Goal: Navigation & Orientation: Find specific page/section

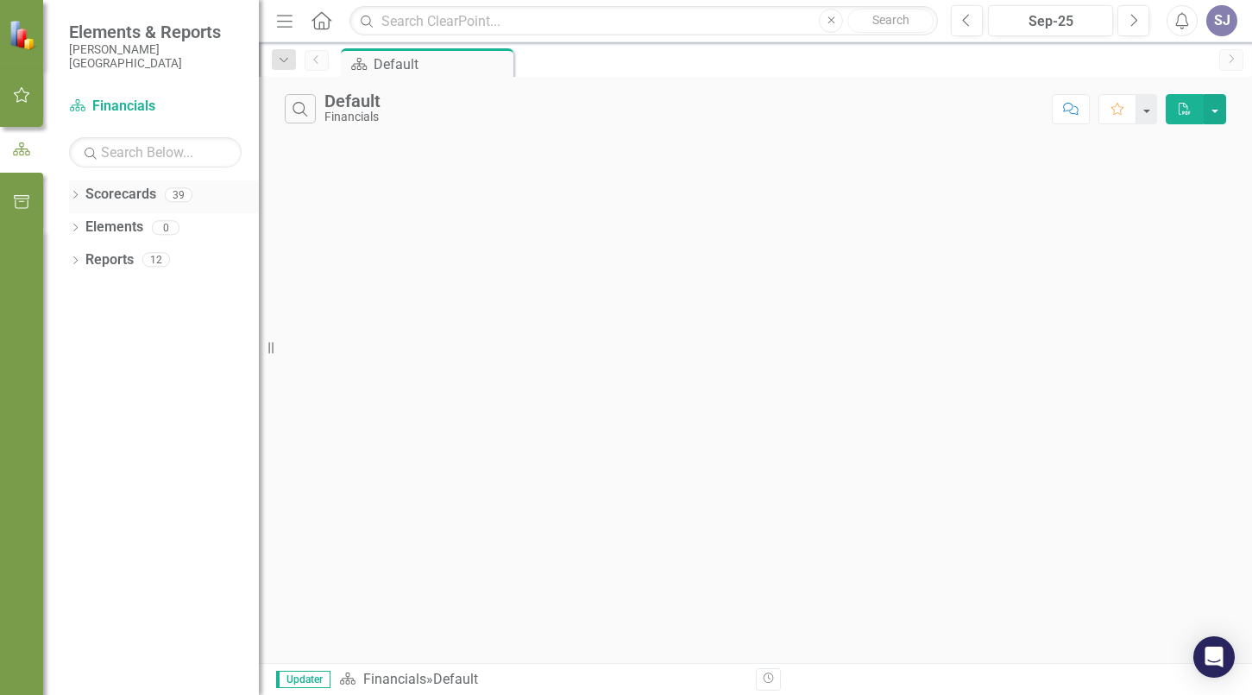
click at [133, 201] on link "Scorecards" at bounding box center [120, 195] width 71 height 20
click at [21, 92] on icon "button" at bounding box center [22, 95] width 18 height 14
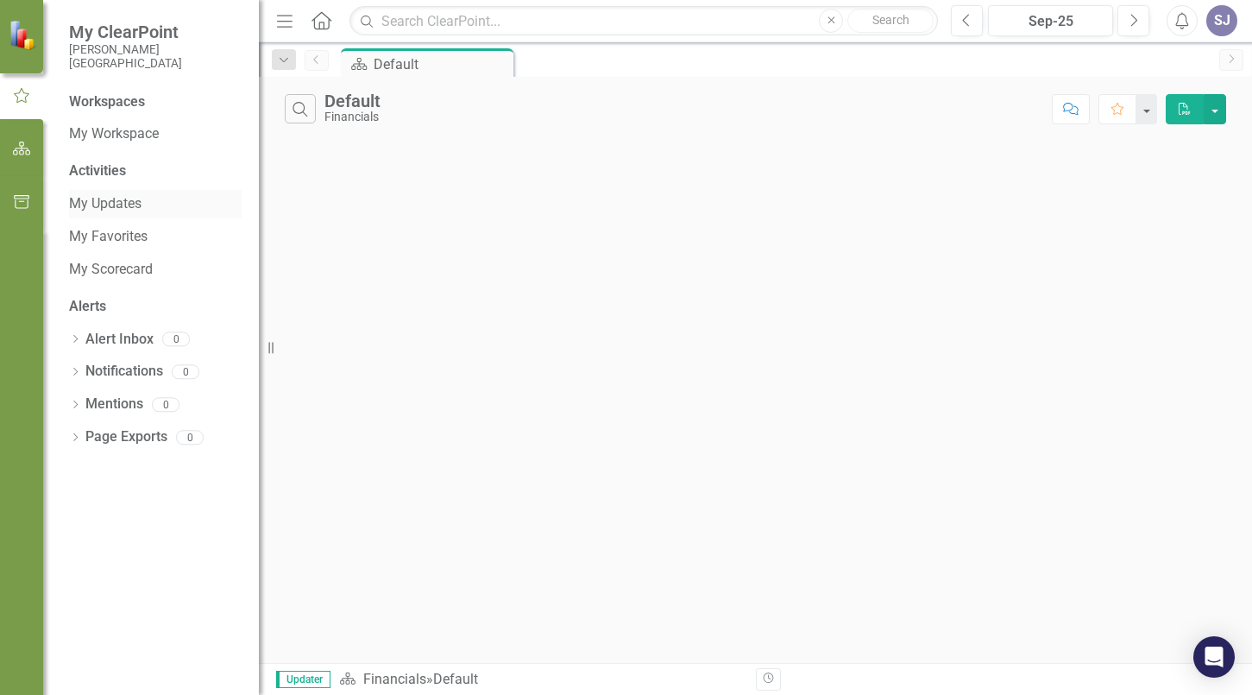
click at [129, 201] on link "My Updates" at bounding box center [155, 204] width 173 height 20
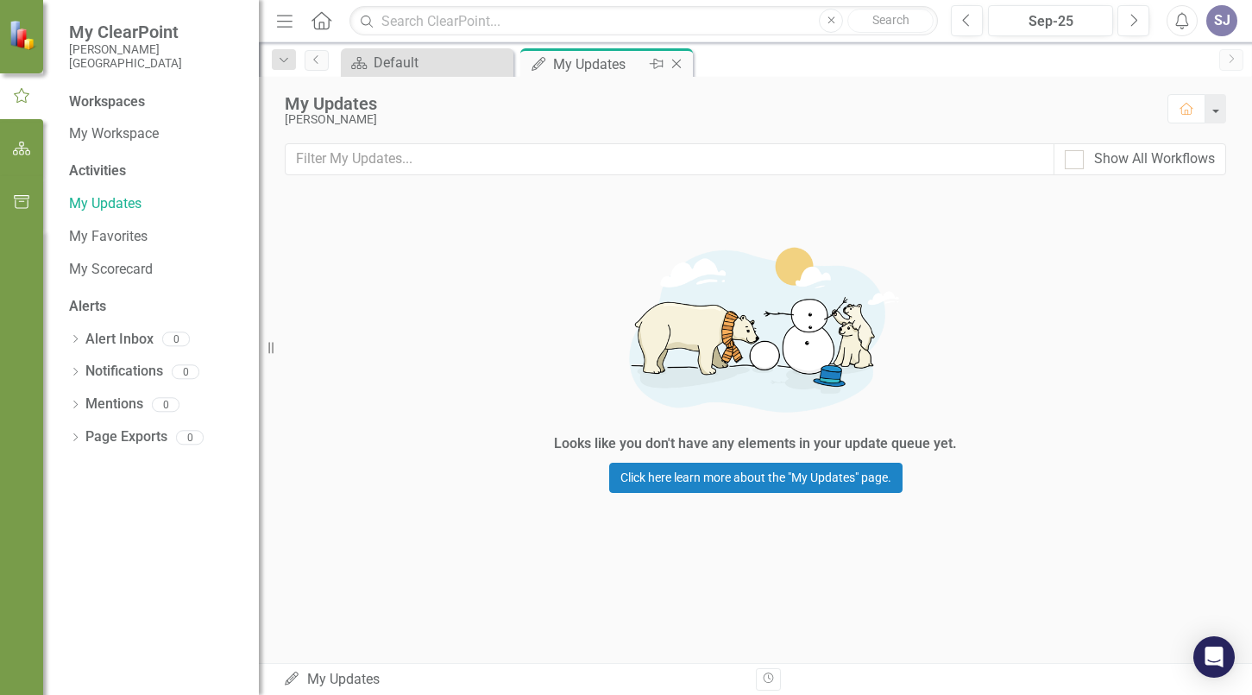
click at [603, 69] on div "My Updates" at bounding box center [599, 64] width 92 height 22
click at [104, 265] on link "My Scorecard" at bounding box center [155, 270] width 173 height 20
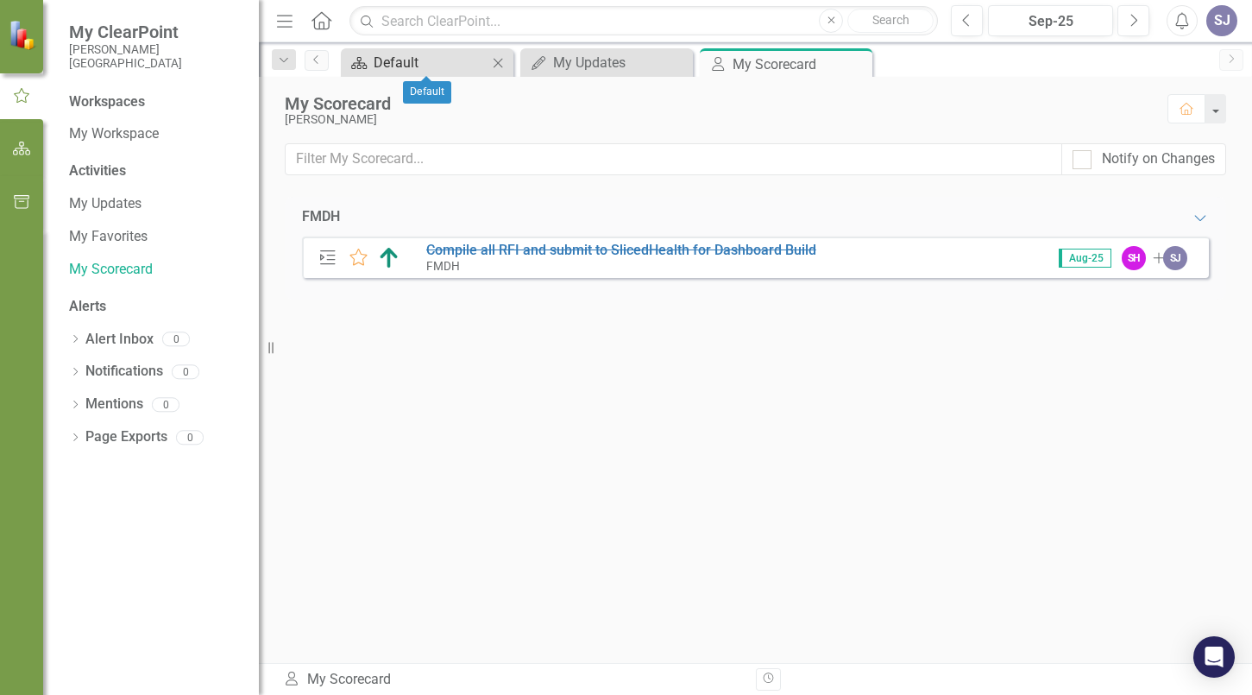
click at [415, 65] on div "Default" at bounding box center [431, 63] width 114 height 22
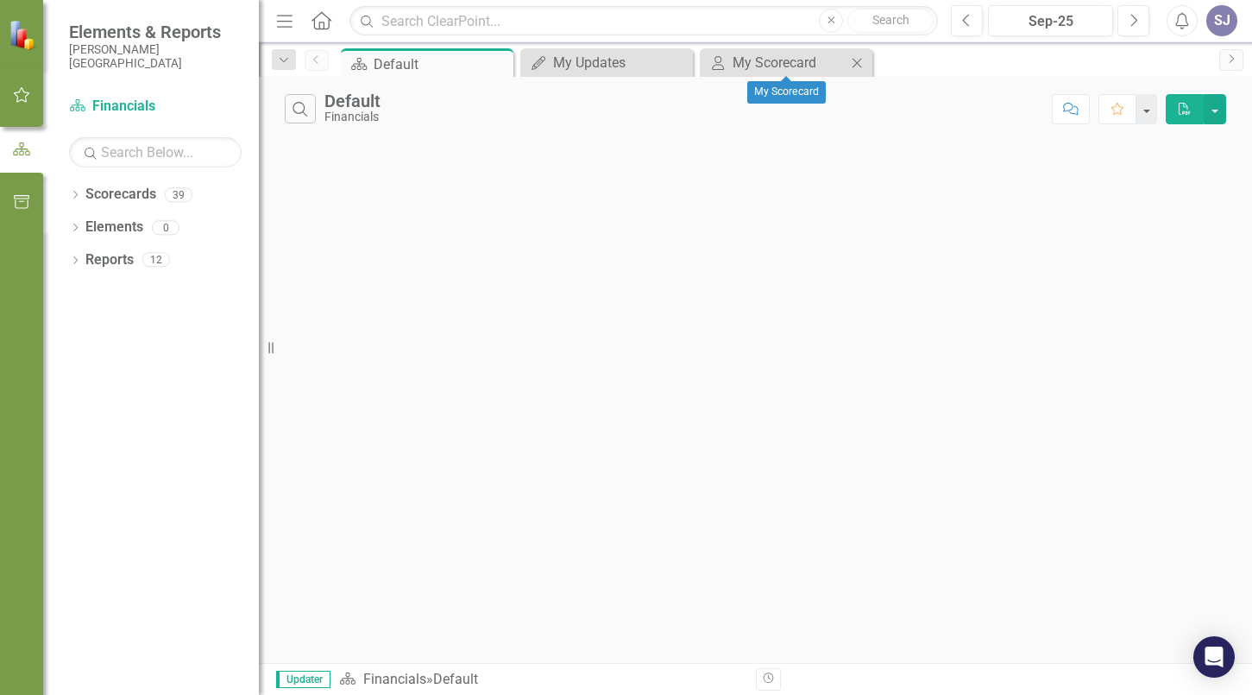
click at [858, 58] on icon "Close" at bounding box center [856, 63] width 17 height 14
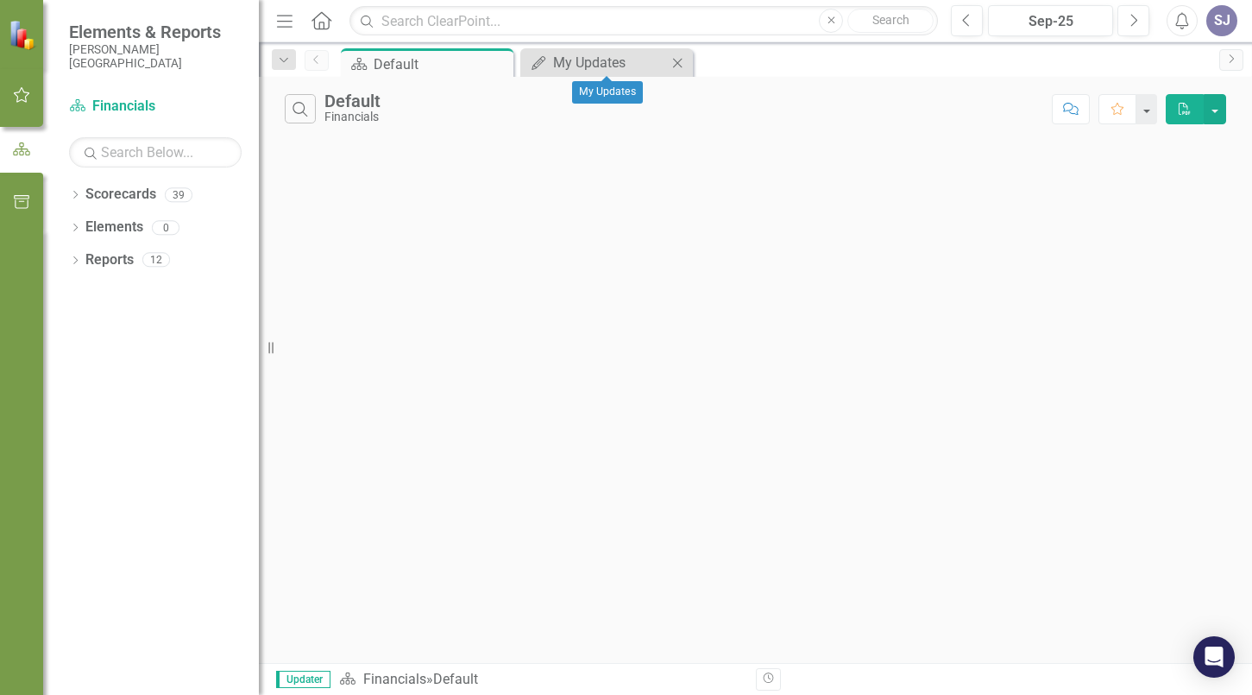
click at [680, 62] on icon "Close" at bounding box center [677, 63] width 17 height 14
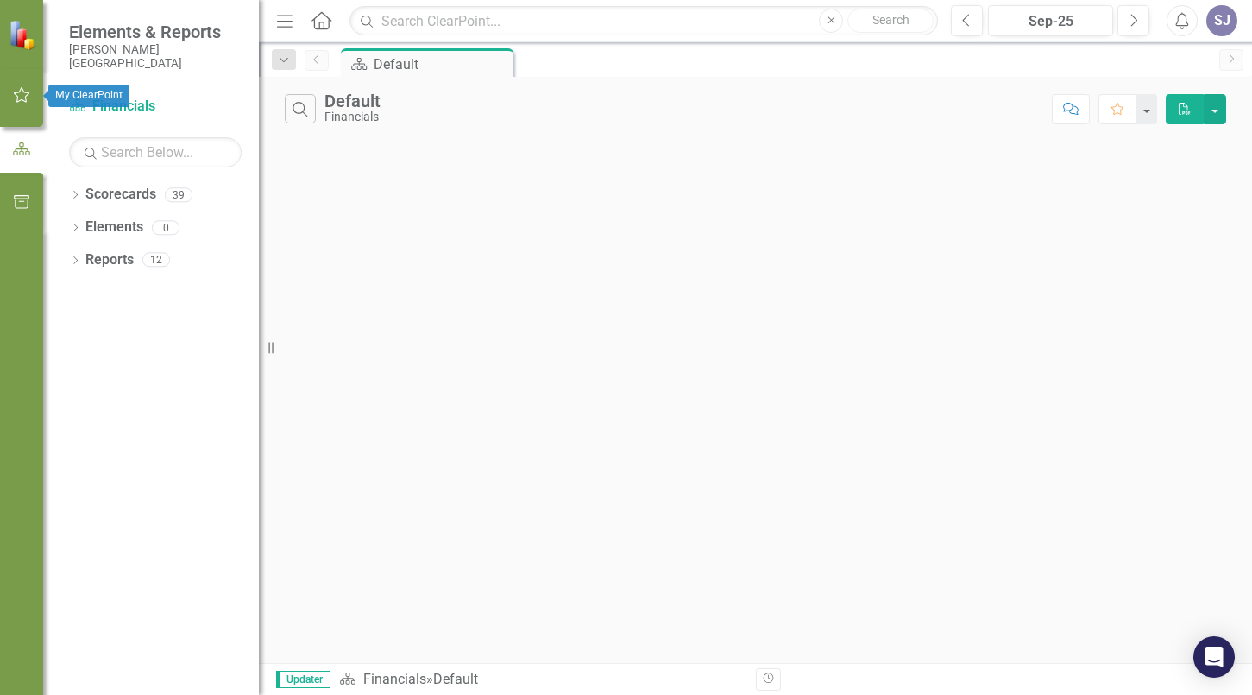
click at [16, 90] on icon "button" at bounding box center [22, 95] width 18 height 14
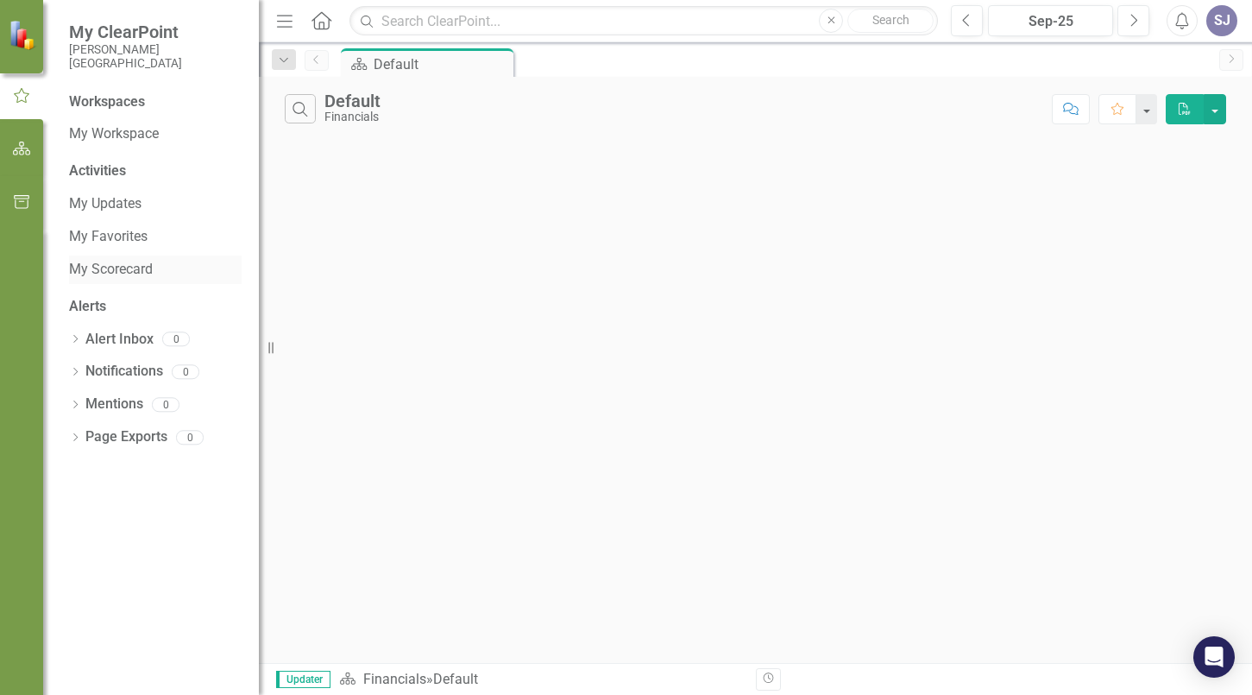
click at [116, 268] on link "My Scorecard" at bounding box center [155, 270] width 173 height 20
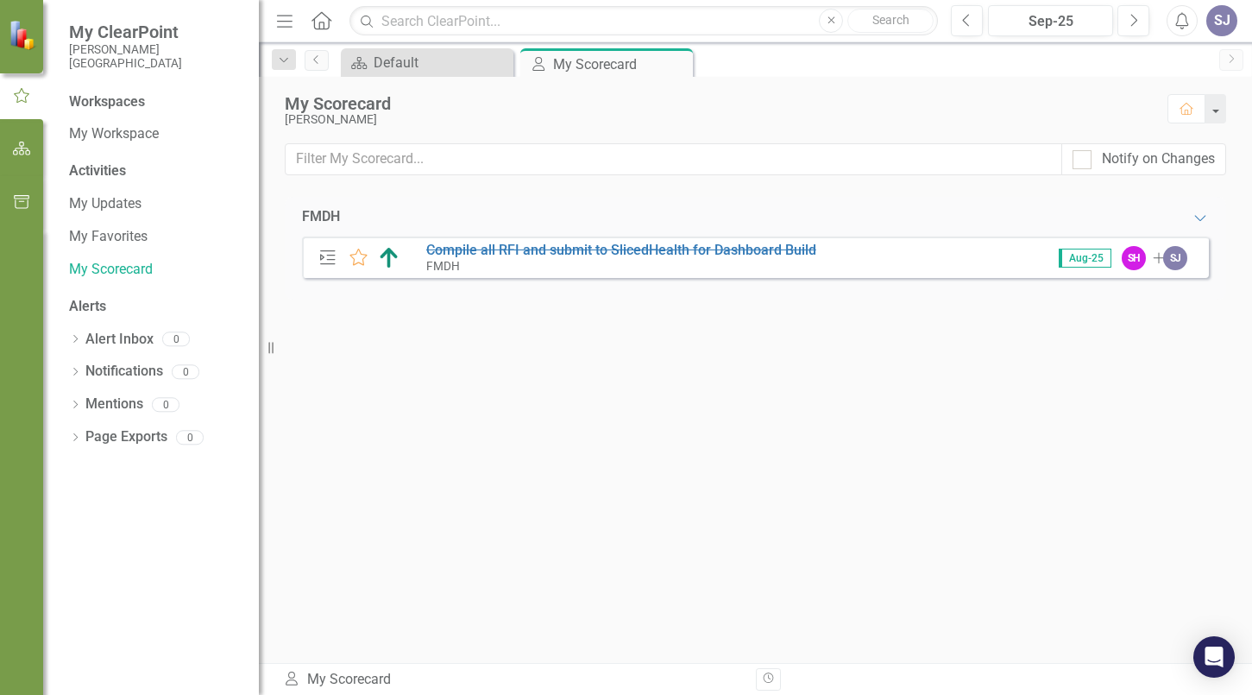
click at [127, 41] on span "My ClearPoint" at bounding box center [155, 32] width 173 height 21
click at [19, 143] on icon "button" at bounding box center [22, 149] width 18 height 14
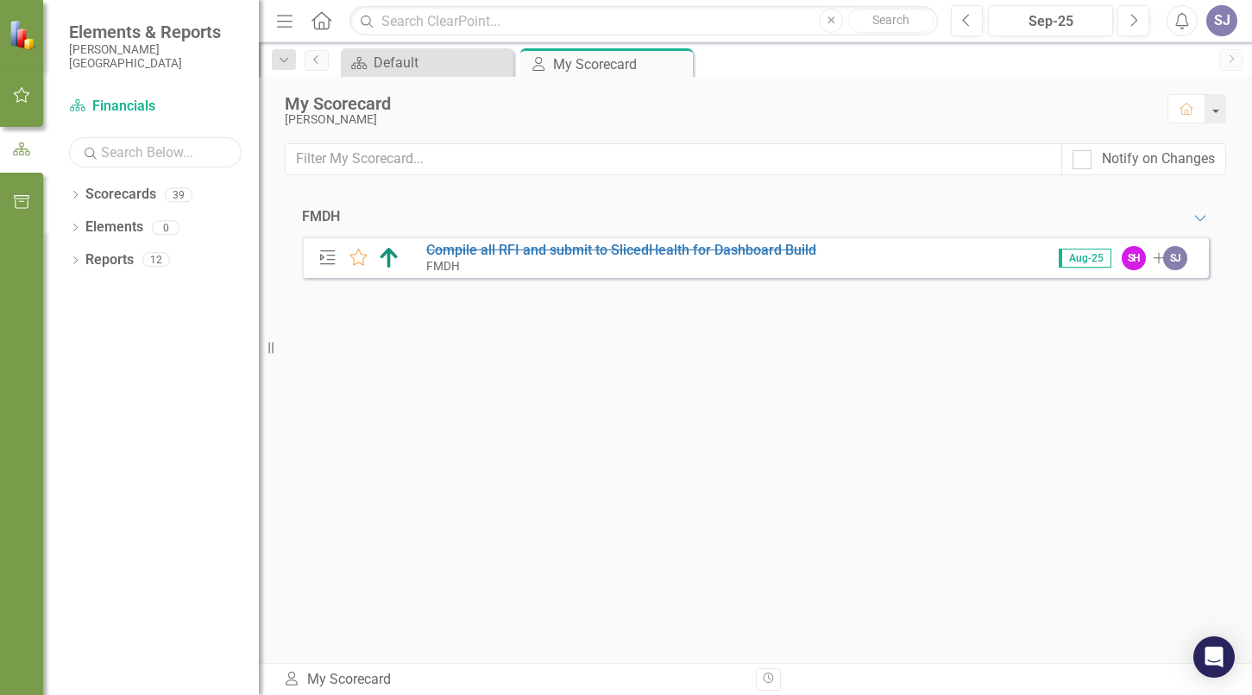
click at [128, 154] on input "text" at bounding box center [155, 152] width 173 height 30
click at [17, 93] on icon "button" at bounding box center [22, 95] width 16 height 16
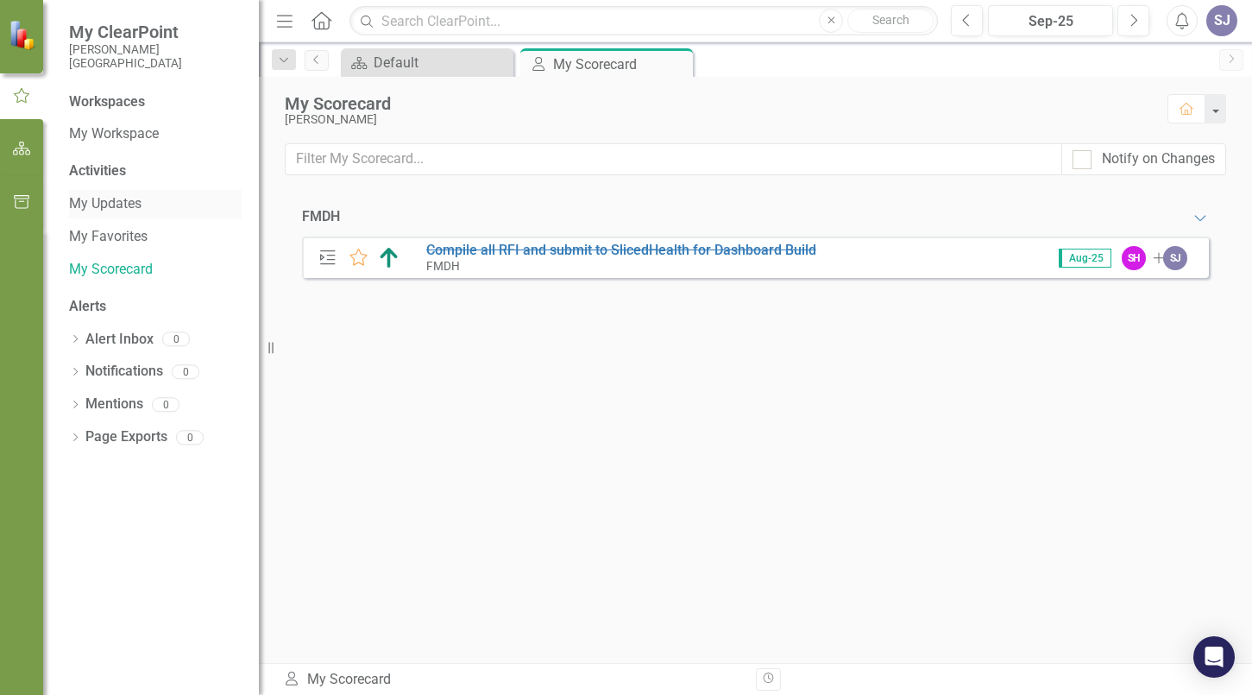
click at [112, 203] on link "My Updates" at bounding box center [155, 204] width 173 height 20
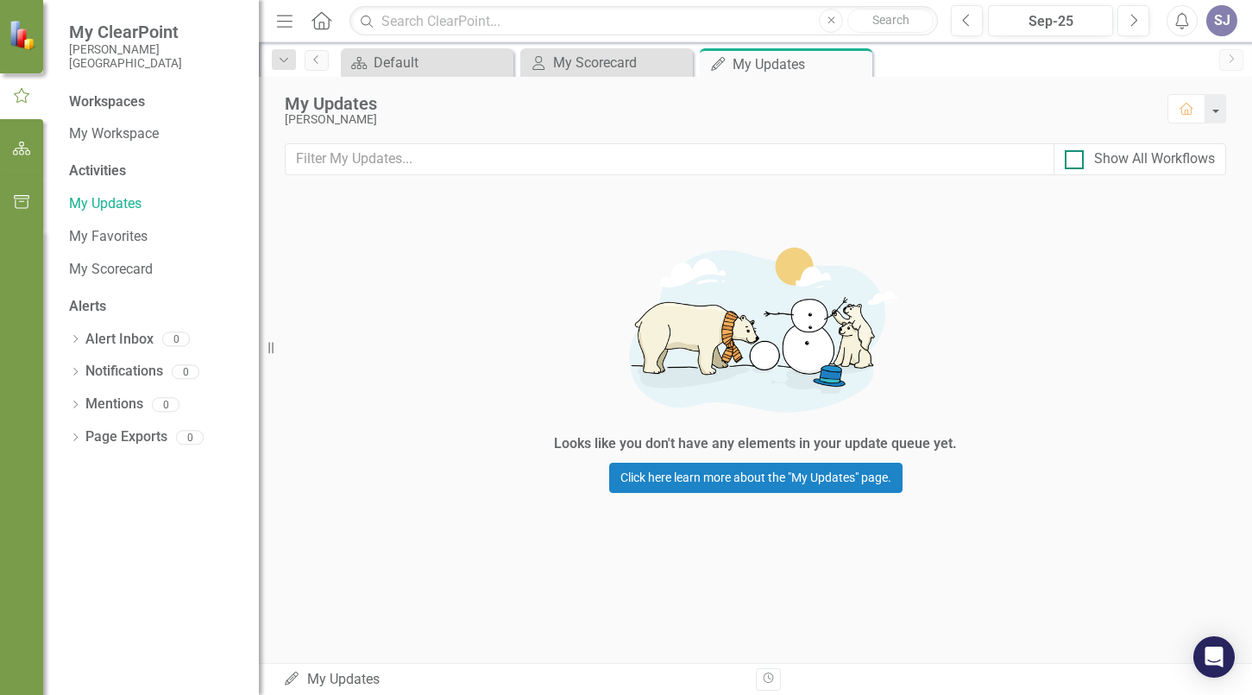
click at [1075, 162] on div at bounding box center [1074, 159] width 19 height 19
click at [1075, 161] on input "Show All Workflows" at bounding box center [1070, 155] width 11 height 11
click at [1075, 163] on div at bounding box center [1074, 159] width 19 height 19
click at [1075, 161] on input "Show All Workflows" at bounding box center [1070, 155] width 11 height 11
click at [1079, 158] on div at bounding box center [1074, 159] width 19 height 19
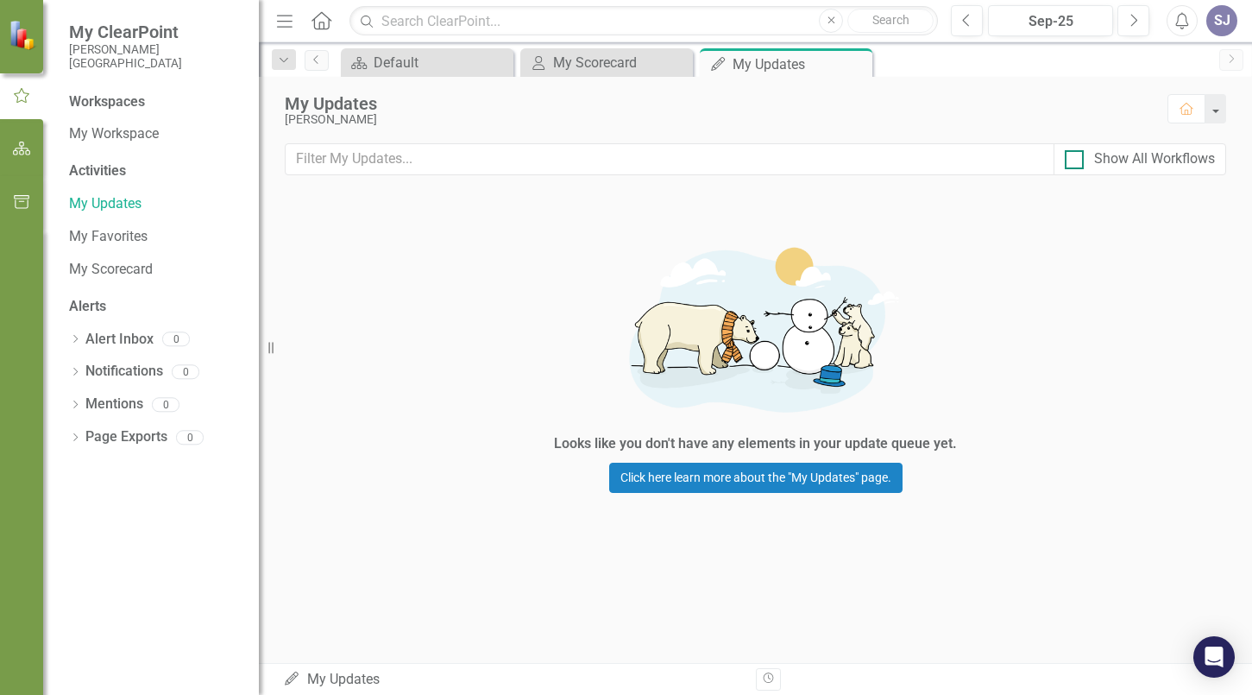
click at [1076, 158] on input "Show All Workflows" at bounding box center [1070, 155] width 11 height 11
checkbox input "true"
click at [293, 676] on icon "My Updates" at bounding box center [291, 678] width 17 height 14
click at [1197, 110] on button "Home" at bounding box center [1186, 108] width 38 height 29
click at [1215, 111] on button "button" at bounding box center [1215, 108] width 22 height 29
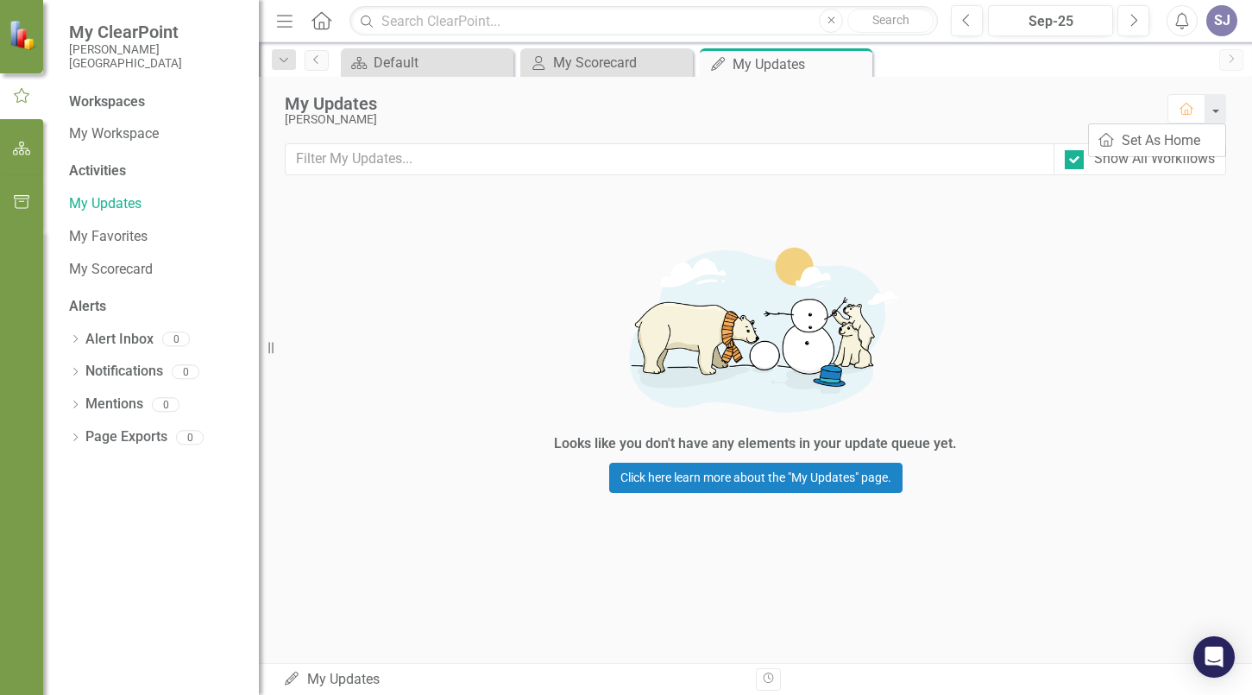
click at [1009, 110] on div "My Updates" at bounding box center [717, 103] width 865 height 19
click at [612, 64] on div "My Scorecard" at bounding box center [610, 63] width 114 height 22
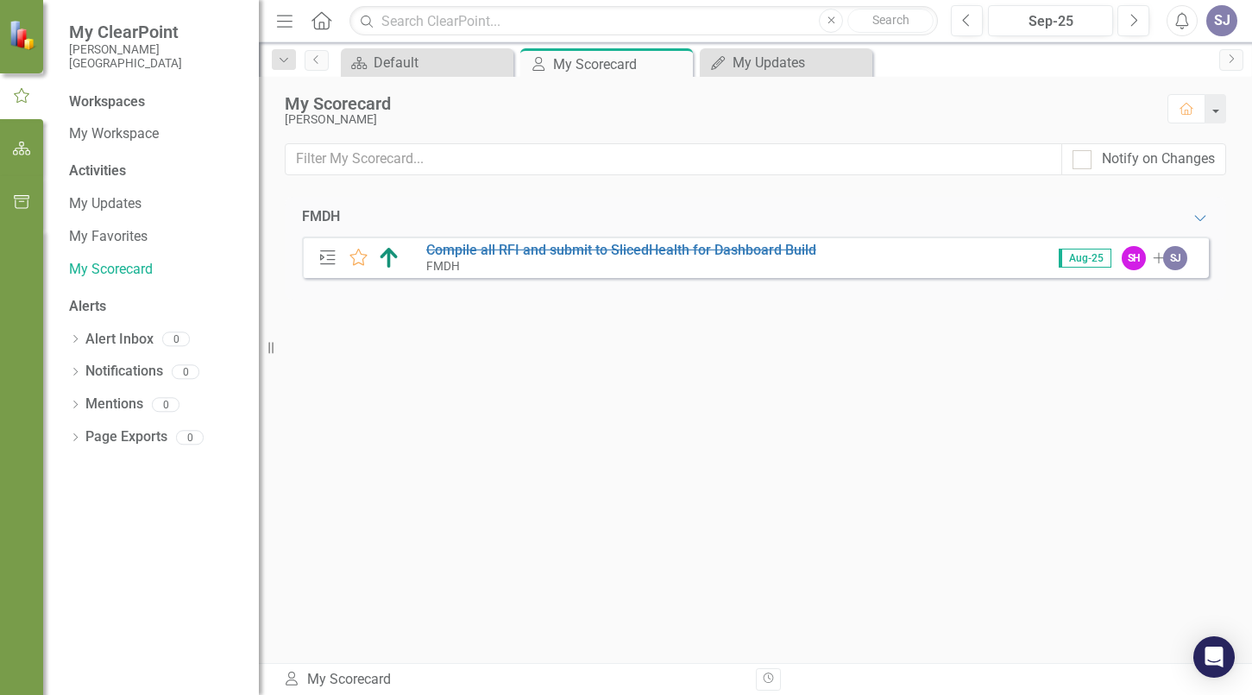
click at [544, 384] on div "FMDH Expanded Milestone Favorite Compile all RFI and submit to SlicedHealth for…" at bounding box center [755, 430] width 941 height 466
click at [122, 133] on link "My Workspace" at bounding box center [155, 134] width 173 height 20
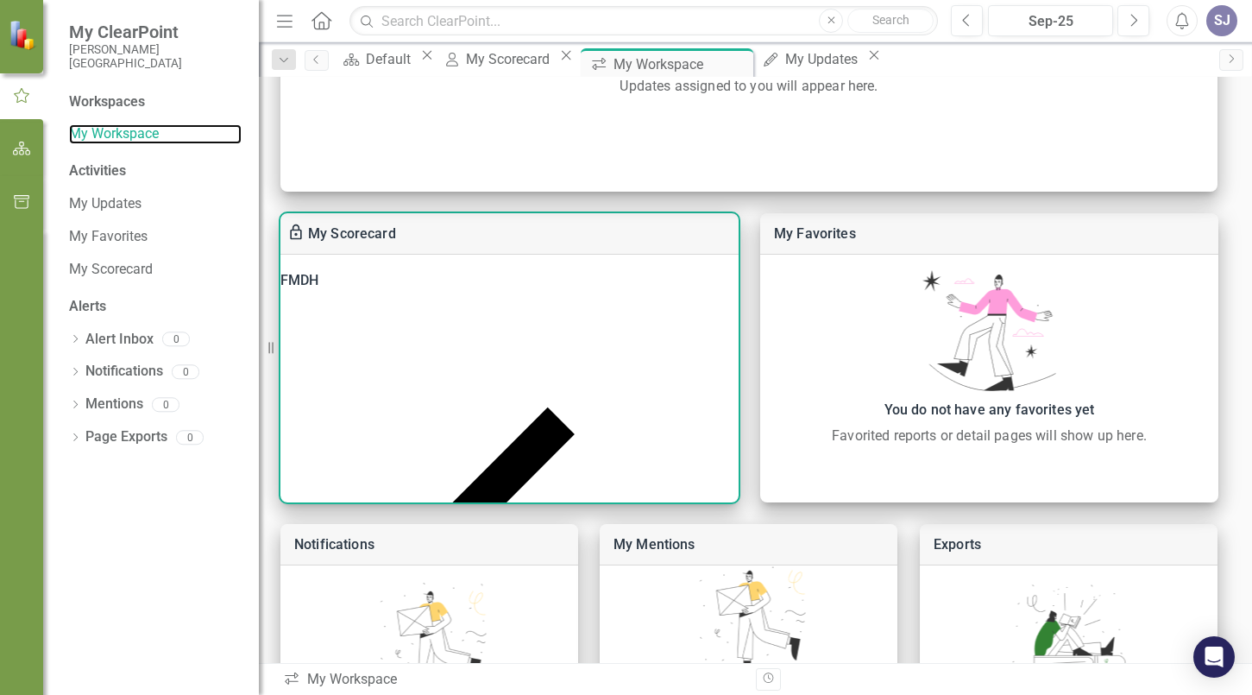
scroll to position [327, 0]
click at [575, 408] on icon at bounding box center [504, 523] width 142 height 230
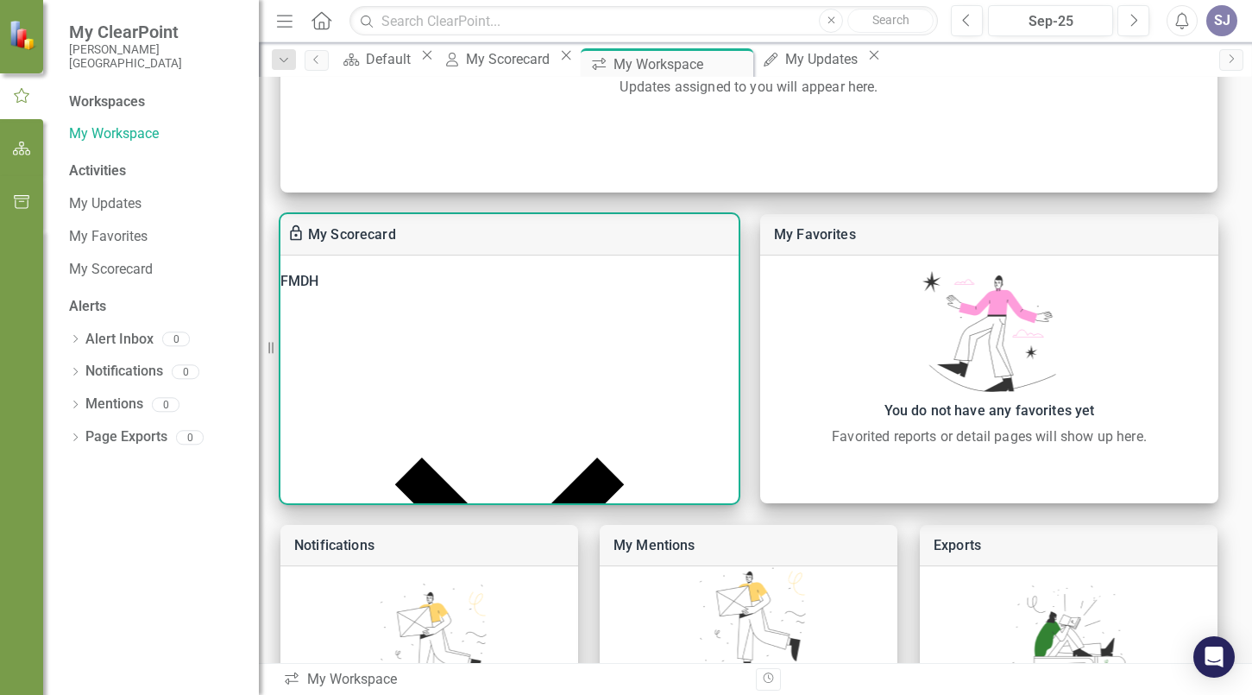
click at [561, 453] on div "FMDH Milestone Compile all RFI and submit to SlicedHealth for Dashboard Build" at bounding box center [509, 379] width 458 height 248
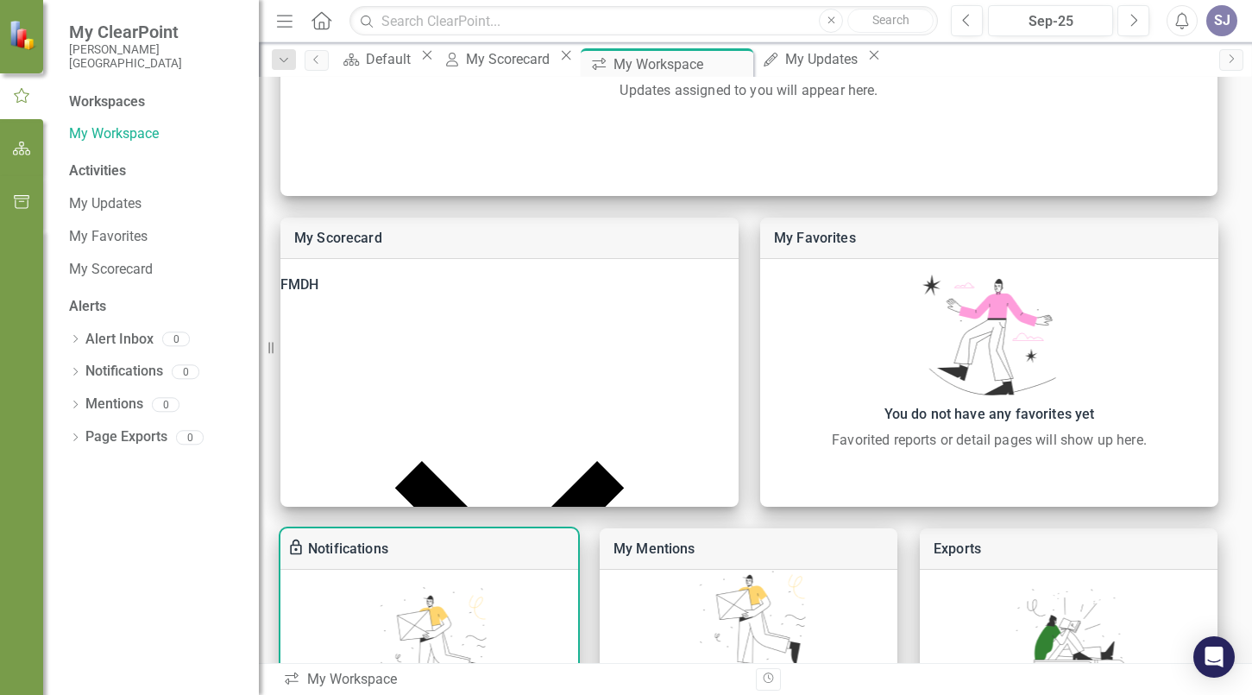
scroll to position [241, 0]
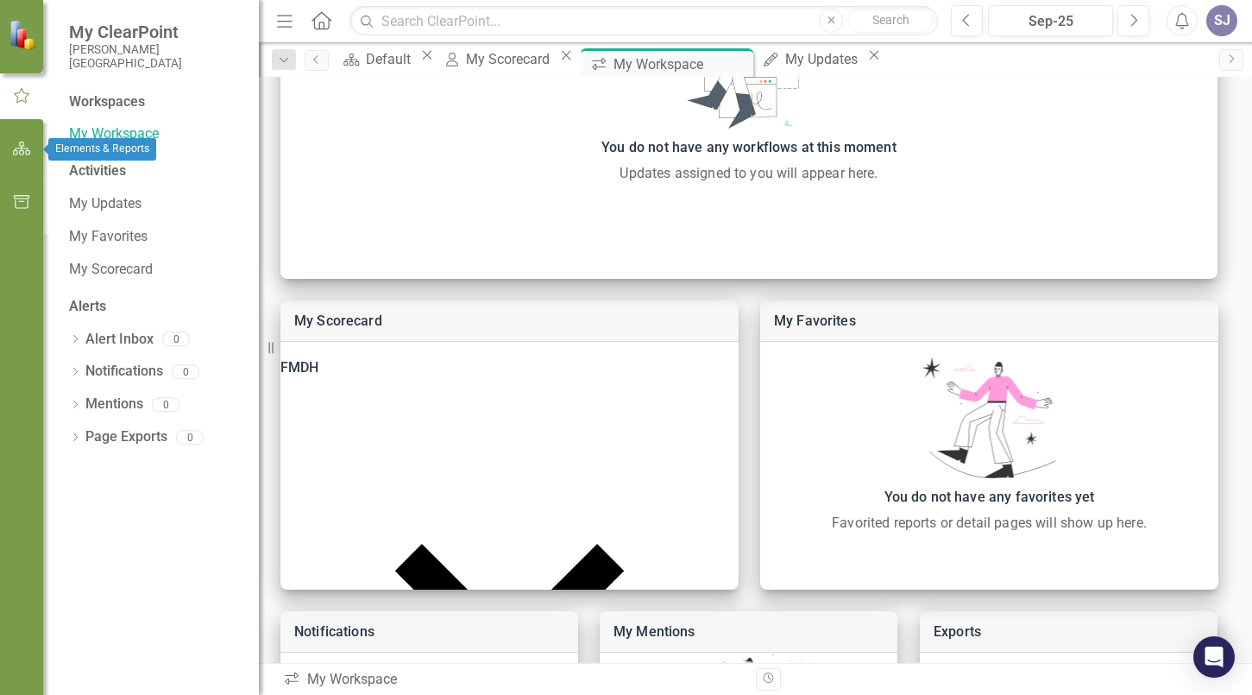
click at [17, 146] on icon "button" at bounding box center [22, 149] width 18 height 14
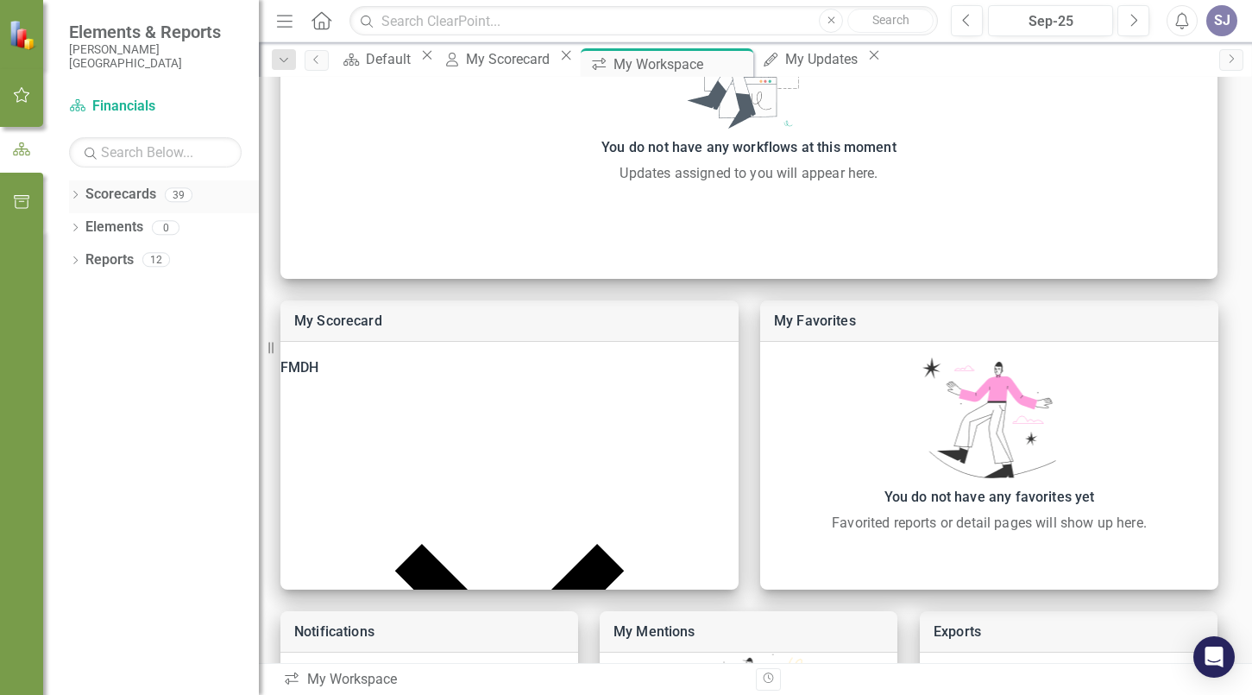
click at [147, 199] on link "Scorecards" at bounding box center [120, 195] width 71 height 20
click at [76, 196] on icon at bounding box center [75, 195] width 4 height 8
click at [134, 227] on link "Financials" at bounding box center [164, 227] width 190 height 20
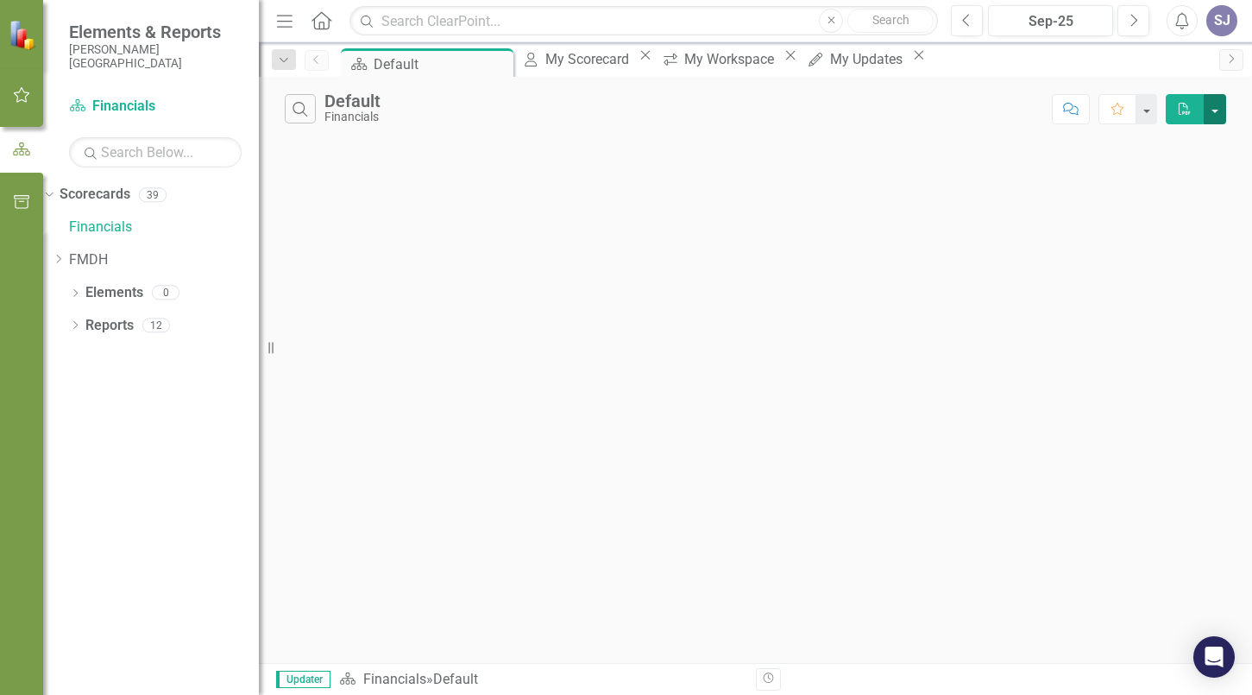
click at [1217, 107] on button "button" at bounding box center [1215, 109] width 22 height 30
click at [891, 225] on div "Search Default Financials Comment Favorite PDF" at bounding box center [755, 370] width 993 height 586
click at [286, 21] on icon "button" at bounding box center [285, 21] width 16 height 12
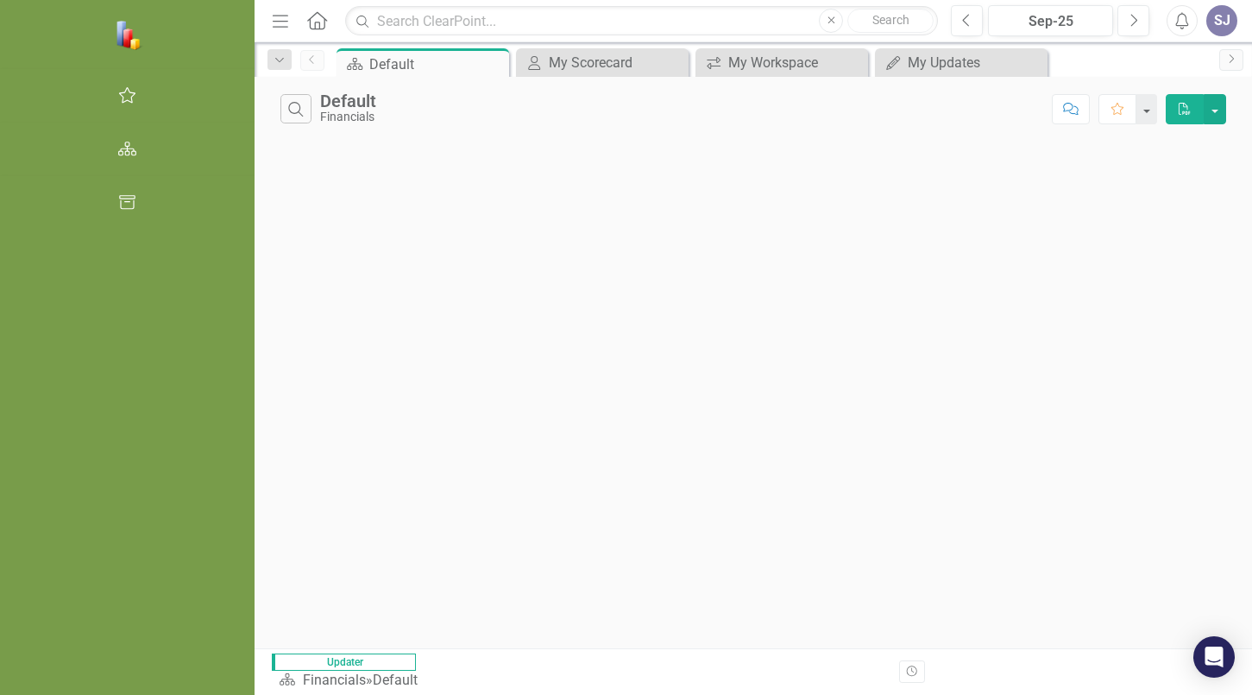
click at [305, 18] on icon "Home" at bounding box center [316, 20] width 22 height 18
click at [269, 26] on icon "Menu" at bounding box center [280, 20] width 22 height 18
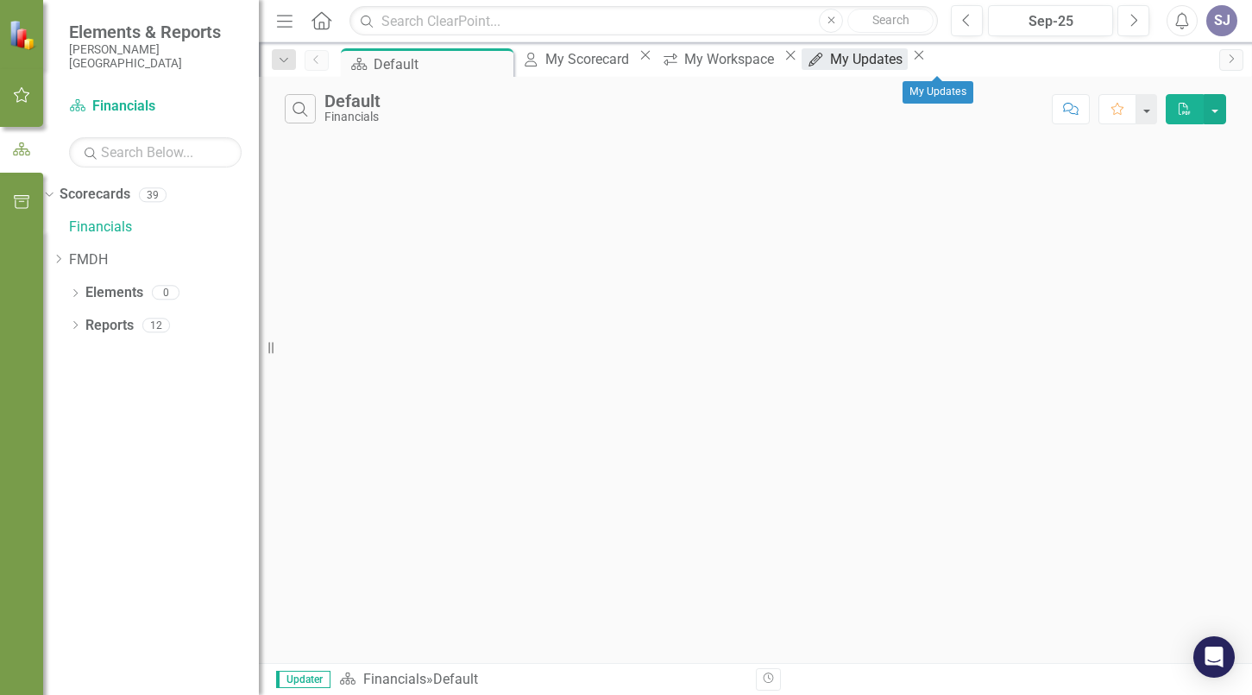
click at [824, 61] on icon "My Updates" at bounding box center [815, 60] width 17 height 14
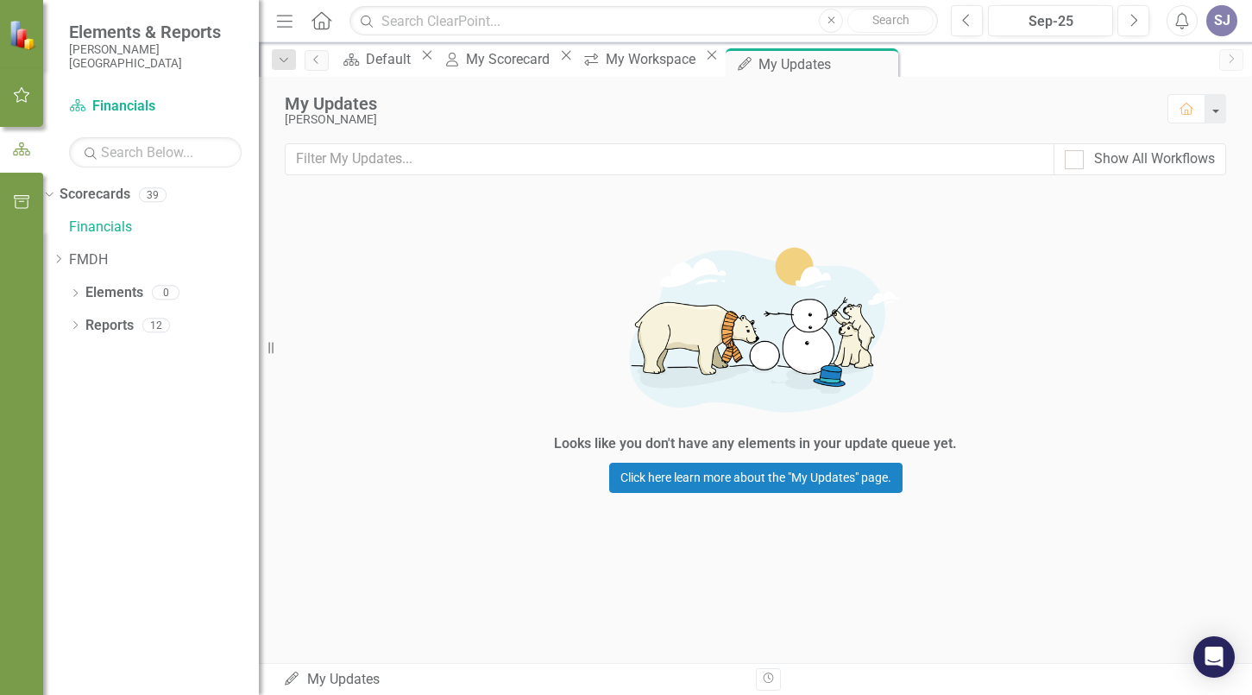
drag, startPoint x: 1001, startPoint y: 62, endPoint x: 925, endPoint y: 56, distance: 76.2
click at [0, 0] on icon "Close" at bounding box center [0, 0] width 0 height 0
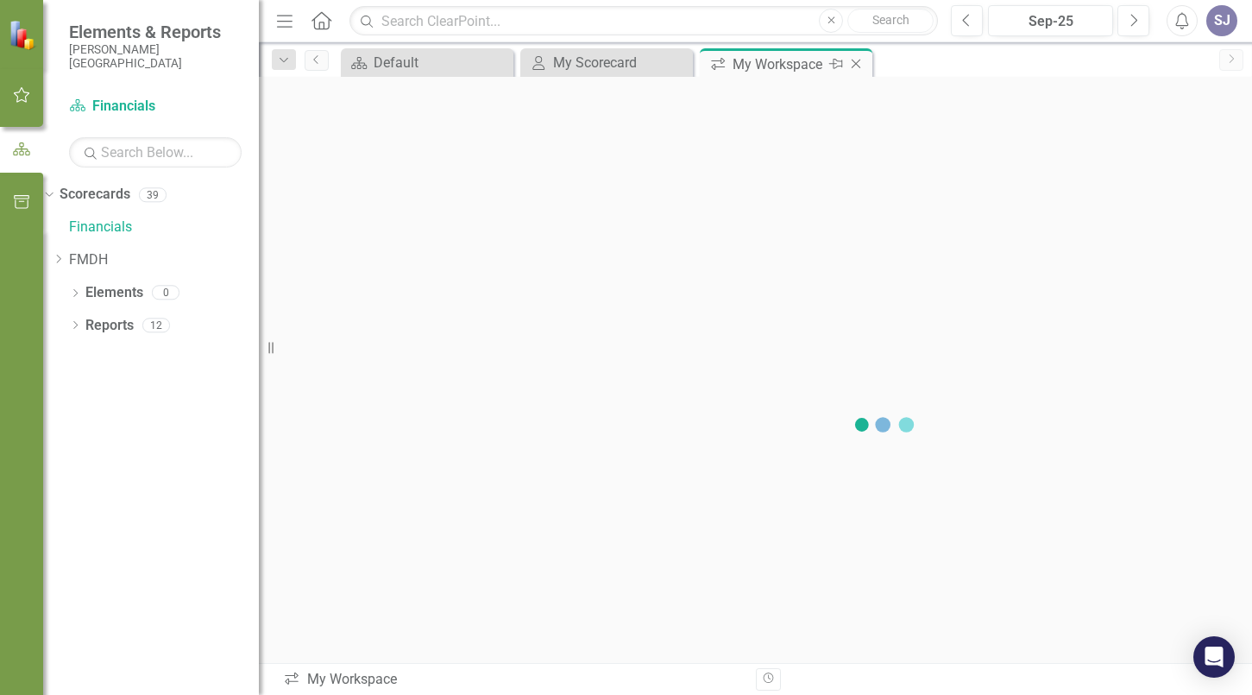
click at [855, 60] on icon "Close" at bounding box center [855, 64] width 17 height 14
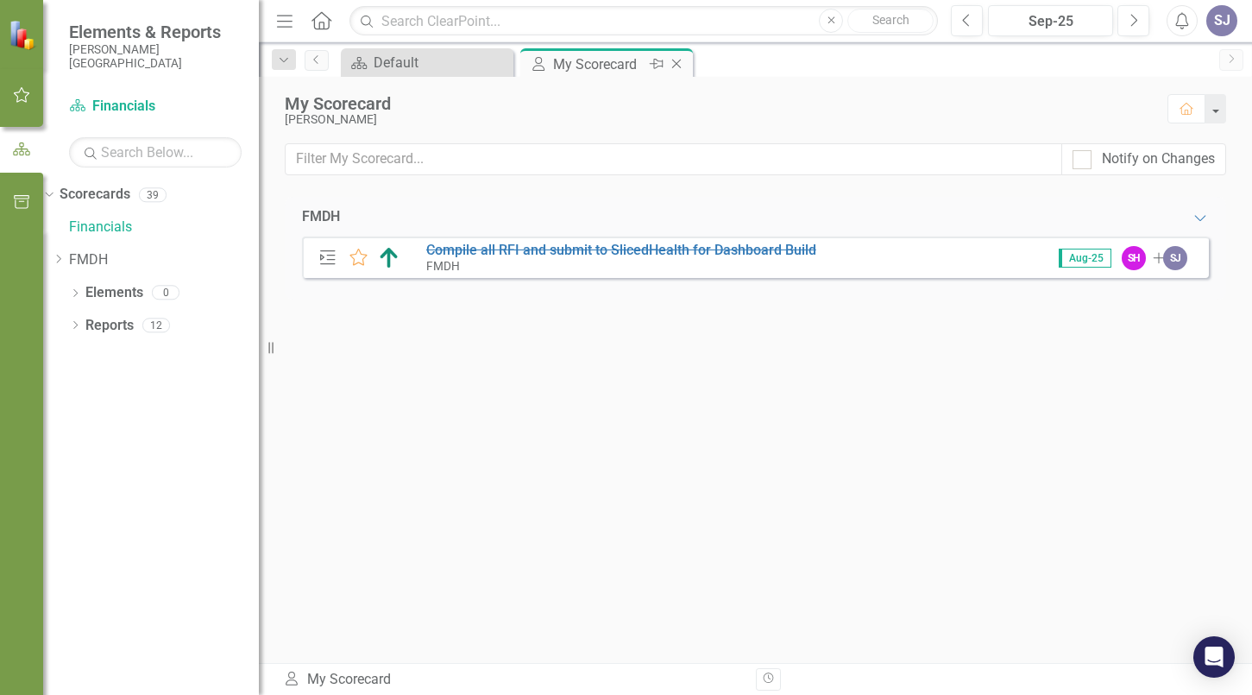
click at [675, 63] on icon "Close" at bounding box center [676, 64] width 17 height 14
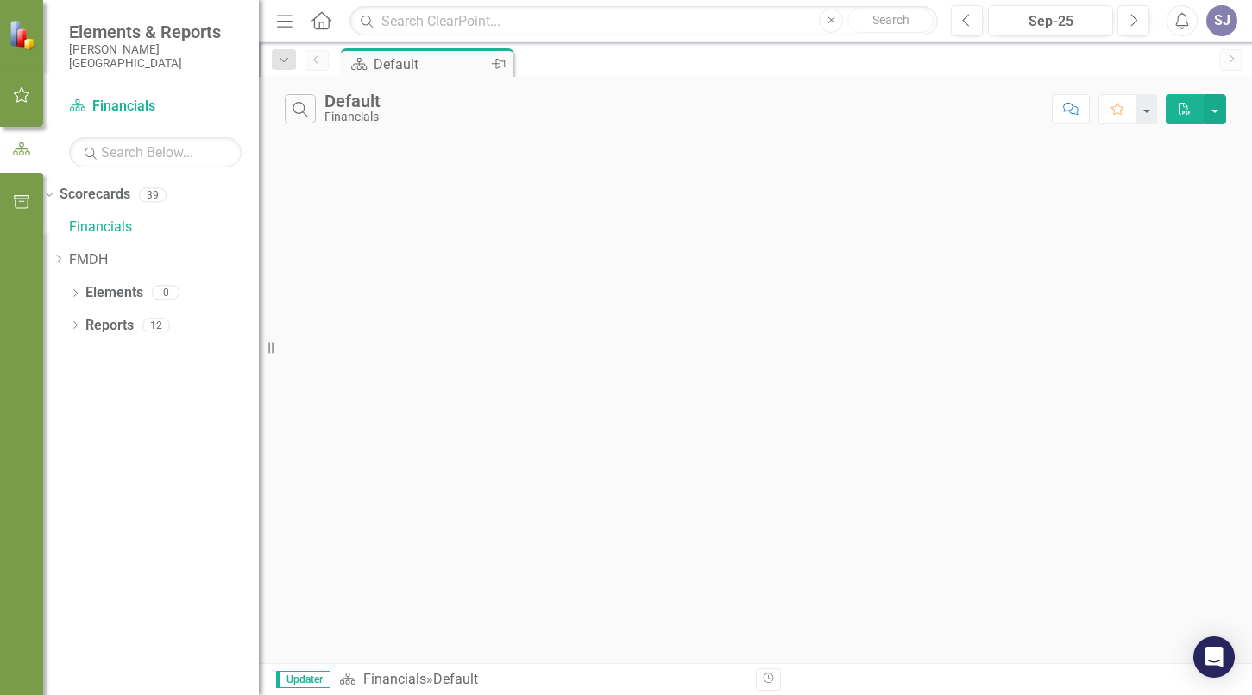
click at [500, 60] on icon "Pin" at bounding box center [499, 63] width 14 height 17
click at [494, 61] on icon "Pin" at bounding box center [501, 66] width 14 height 17
click at [106, 32] on span "Elements & Reports" at bounding box center [155, 32] width 173 height 21
click at [167, 196] on div "39" at bounding box center [153, 194] width 28 height 15
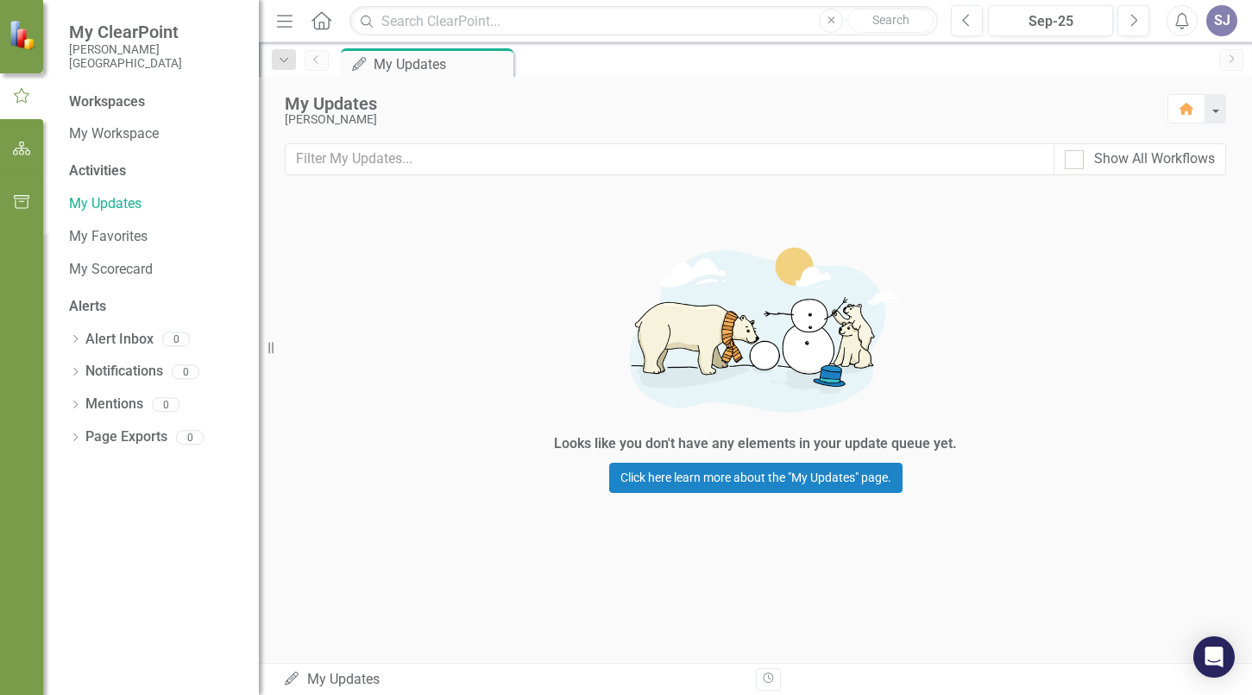
drag, startPoint x: 473, startPoint y: 2, endPoint x: 783, endPoint y: 199, distance: 367.4
click at [783, 199] on div "Looks like you don't have any elements in your update queue yet. Click here lea…" at bounding box center [756, 361] width 518 height 338
click at [28, 29] on img at bounding box center [24, 35] width 30 height 30
click at [766, 87] on div "My Updates [PERSON_NAME] Home" at bounding box center [755, 110] width 993 height 66
click at [285, 680] on icon "My Updates" at bounding box center [291, 678] width 17 height 14
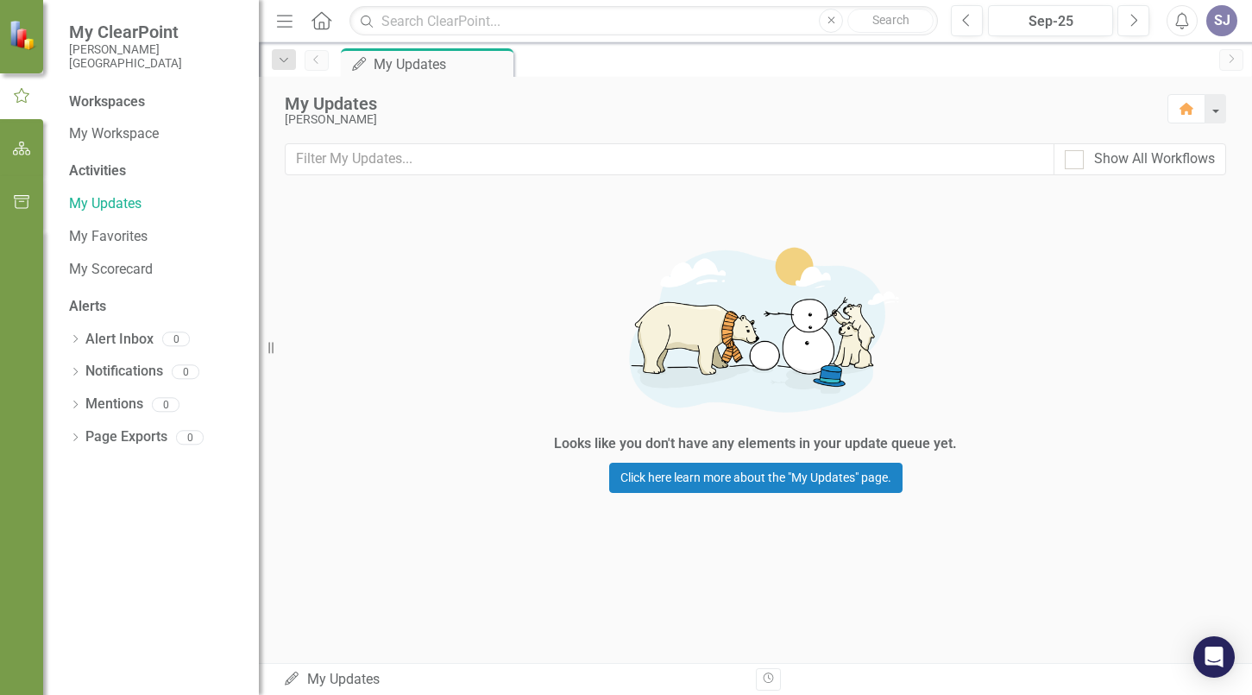
click at [304, 674] on div "My Updates My Updates" at bounding box center [513, 680] width 460 height 20
click at [284, 680] on icon "My Updates" at bounding box center [291, 678] width 17 height 14
click at [110, 35] on span "My ClearPoint" at bounding box center [155, 32] width 173 height 21
click at [110, 31] on span "My ClearPoint" at bounding box center [155, 32] width 173 height 21
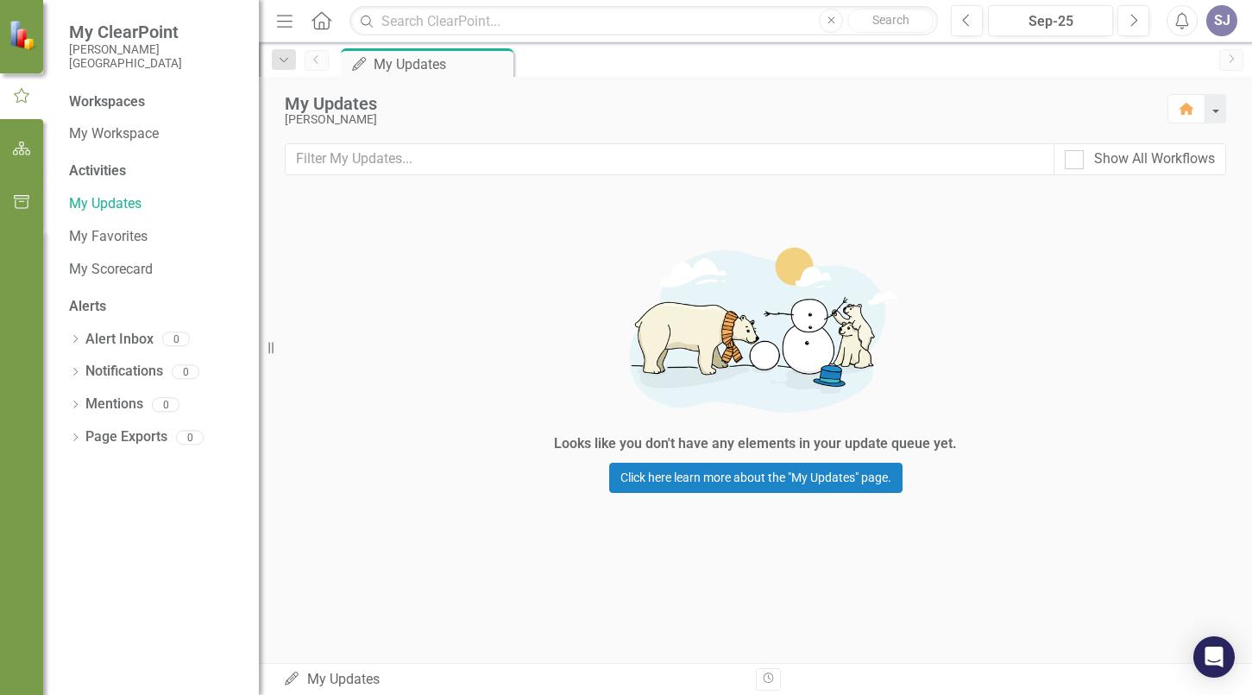
click at [110, 31] on span "My ClearPoint" at bounding box center [155, 32] width 173 height 21
click at [99, 52] on small "[PERSON_NAME][GEOGRAPHIC_DATA]" at bounding box center [155, 56] width 173 height 28
click at [27, 32] on img at bounding box center [24, 35] width 30 height 30
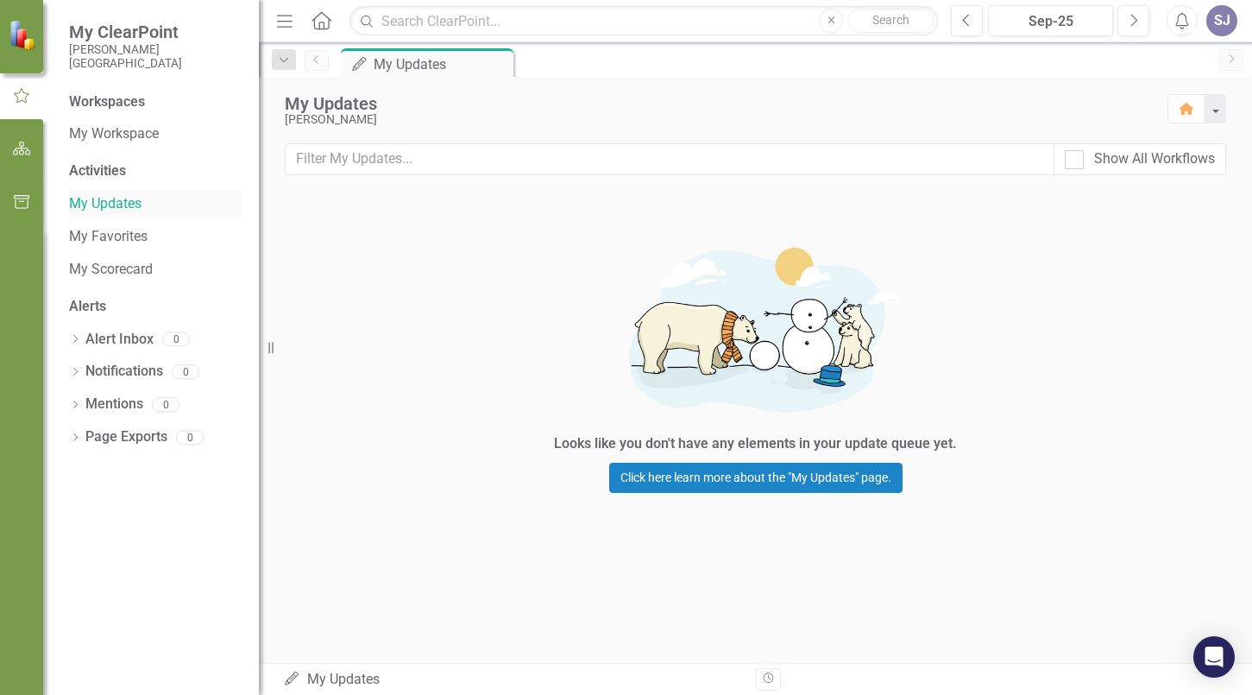
click at [88, 202] on link "My Updates" at bounding box center [155, 204] width 173 height 20
click at [1075, 161] on div at bounding box center [1074, 159] width 19 height 19
click at [1075, 161] on input "Show All Workflows" at bounding box center [1070, 155] width 11 height 11
checkbox input "true"
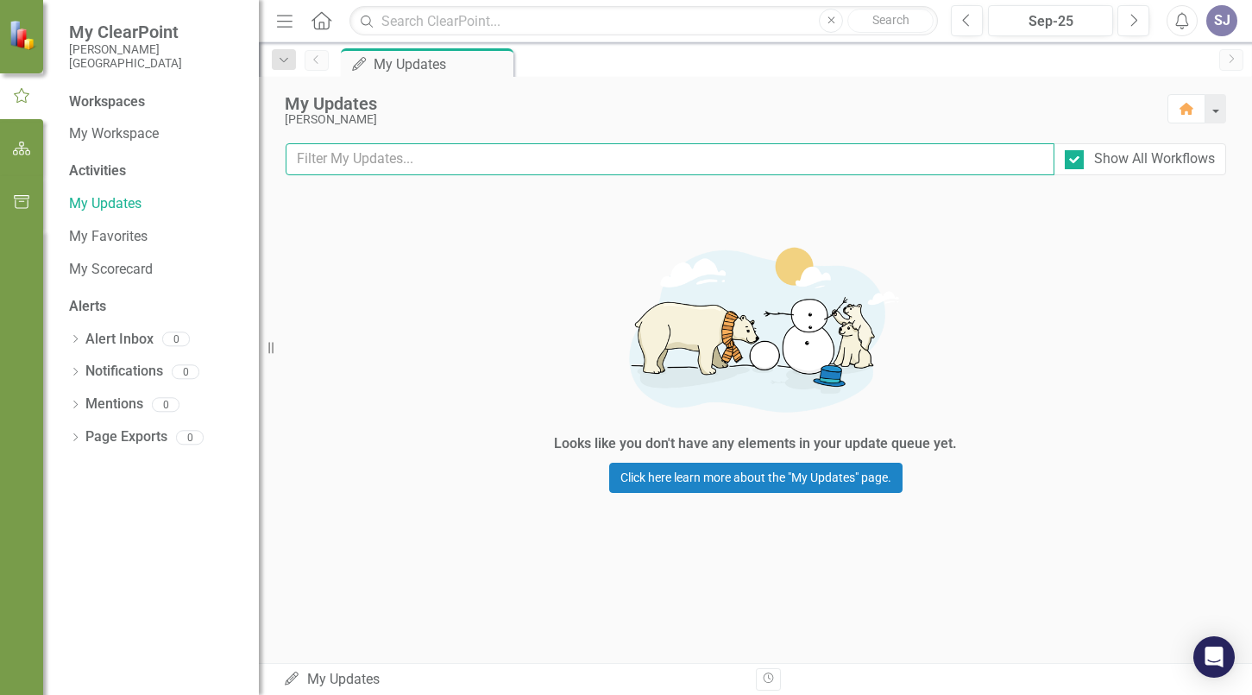
click at [352, 158] on input "text" at bounding box center [670, 159] width 769 height 32
click at [348, 157] on input "text" at bounding box center [670, 159] width 769 height 32
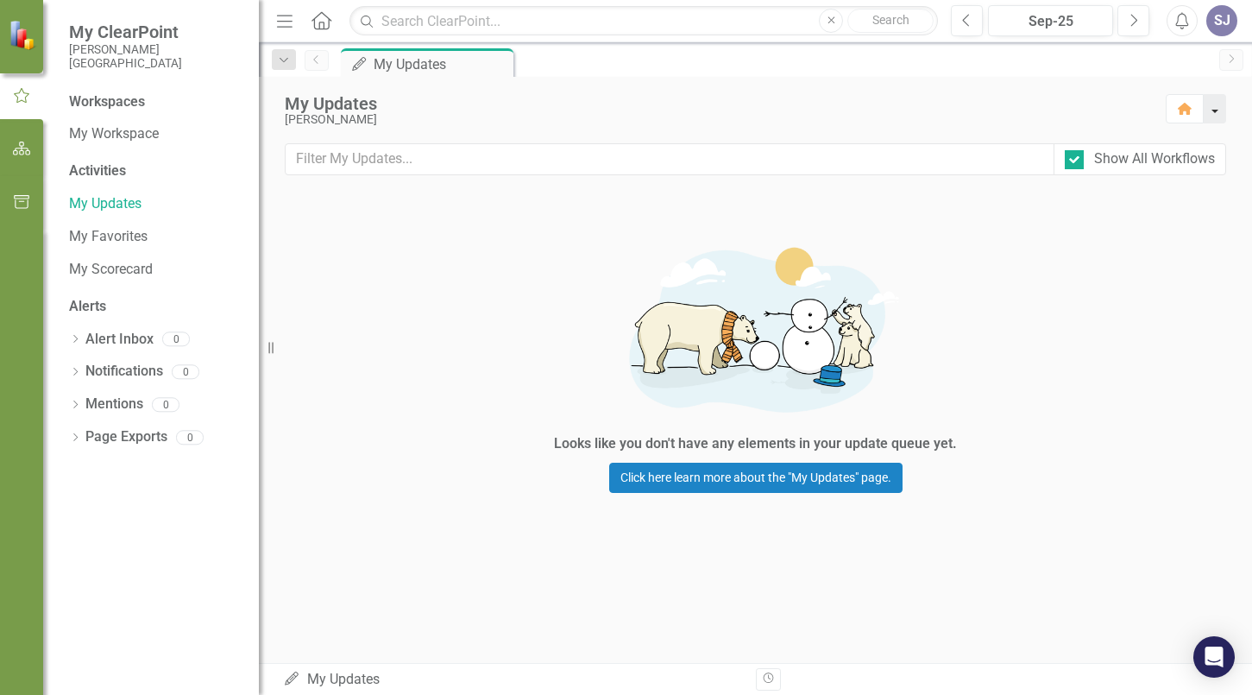
click at [1211, 112] on button "button" at bounding box center [1215, 108] width 22 height 29
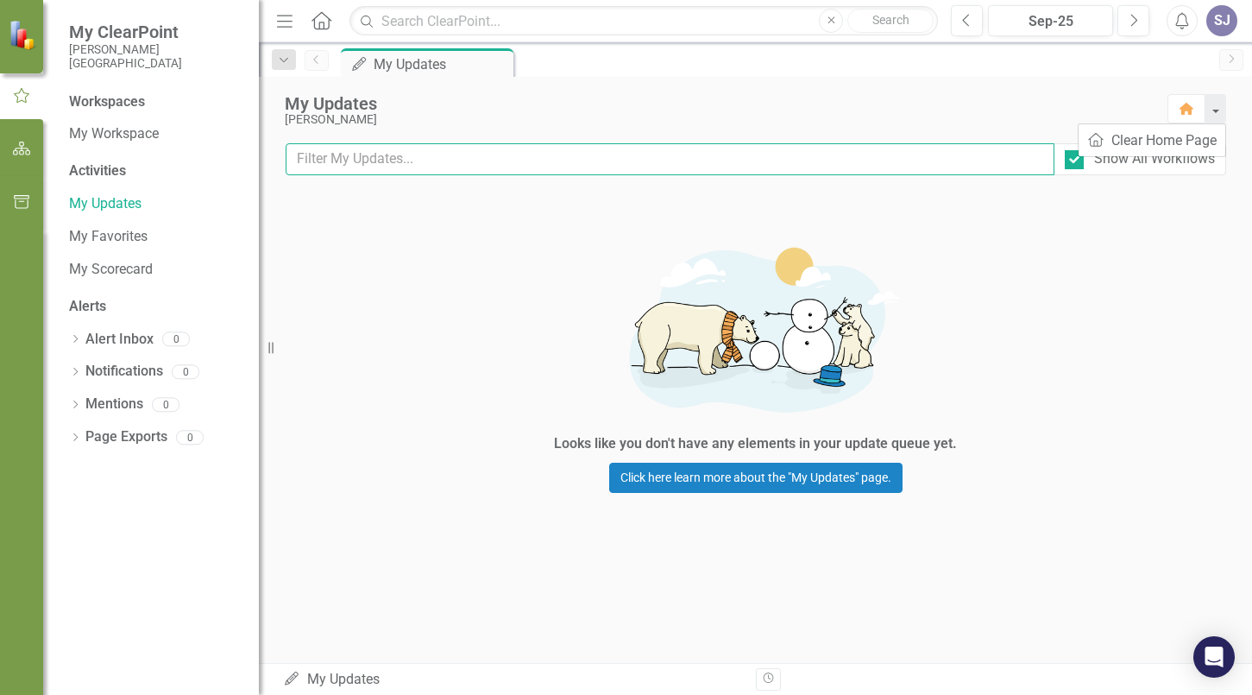
click at [881, 157] on input "text" at bounding box center [670, 159] width 769 height 32
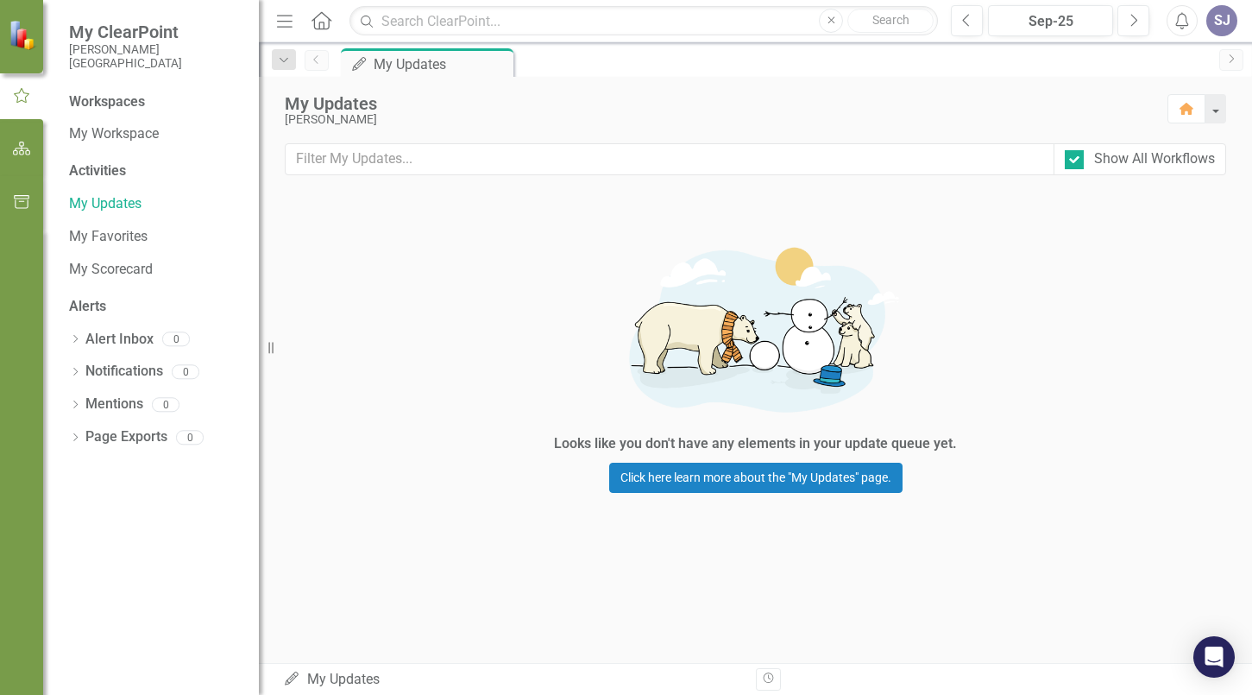
click at [1234, 60] on icon "Next" at bounding box center [1231, 58] width 14 height 10
click at [94, 172] on div "Activities" at bounding box center [155, 171] width 173 height 20
click at [93, 170] on div "Activities" at bounding box center [155, 171] width 173 height 20
click at [91, 167] on div "Activities" at bounding box center [155, 171] width 173 height 20
click at [88, 169] on div "Activities" at bounding box center [155, 171] width 173 height 20
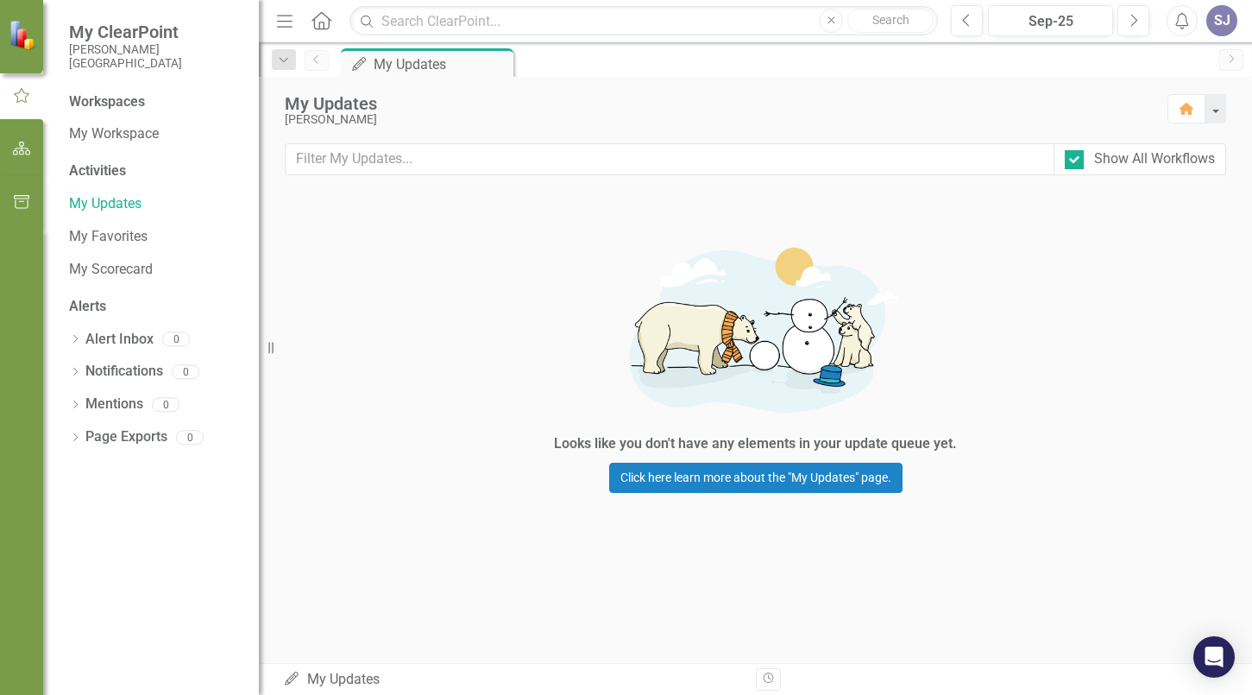
click at [30, 98] on icon "button" at bounding box center [21, 96] width 19 height 16
click at [469, 317] on div "Looks like you don't have any elements in your update queue yet. Click here lea…" at bounding box center [755, 361] width 993 height 338
click at [85, 208] on link "My Updates" at bounding box center [155, 204] width 173 height 20
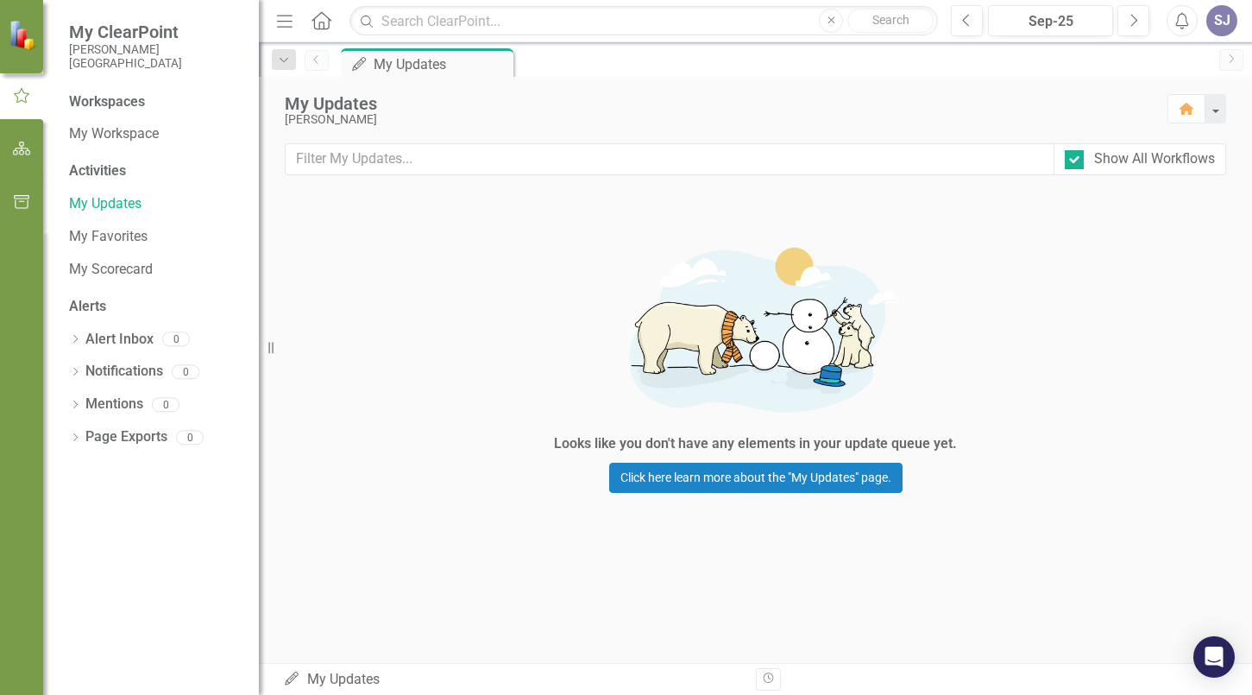
click at [607, 545] on div "My Updates [PERSON_NAME] Home Show All Workflows Looks like you don't have any …" at bounding box center [755, 370] width 993 height 586
click at [731, 447] on div "Looks like you don't have any elements in your update queue yet." at bounding box center [755, 444] width 403 height 20
click at [81, 269] on link "My Scorecard" at bounding box center [155, 270] width 173 height 20
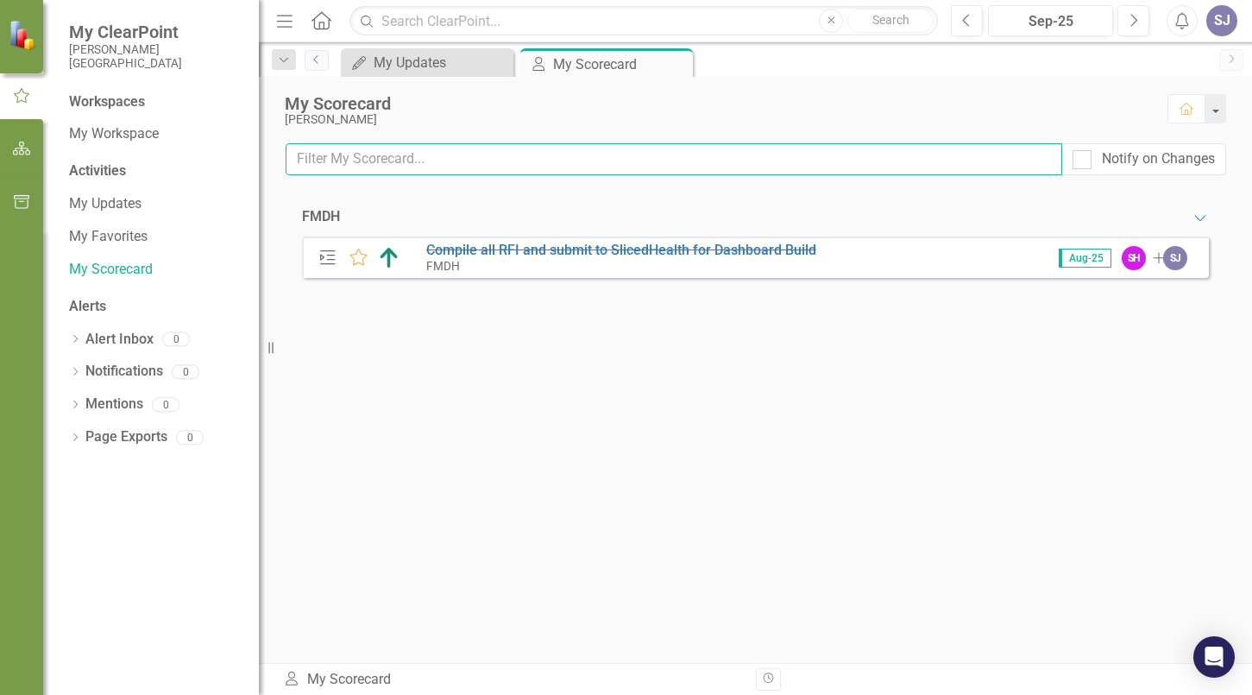
click at [396, 156] on input "text" at bounding box center [674, 159] width 777 height 32
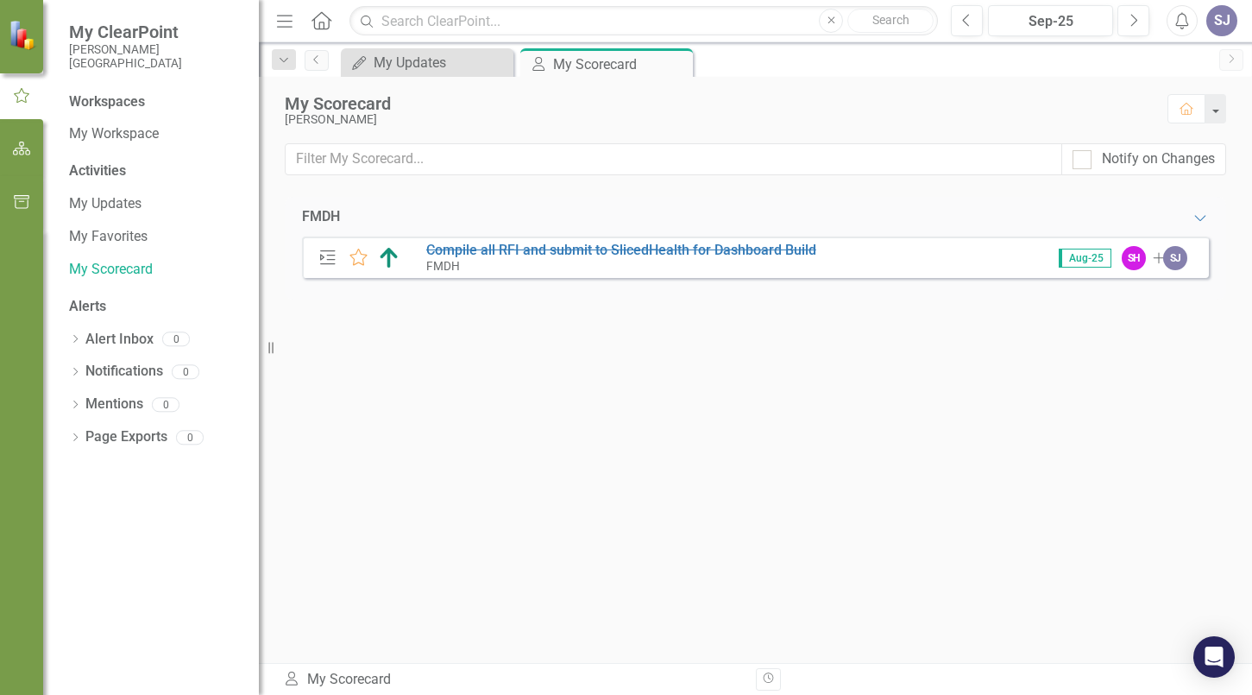
click at [1078, 262] on span "Aug-25" at bounding box center [1085, 257] width 53 height 19
